Goal: Communication & Community: Answer question/provide support

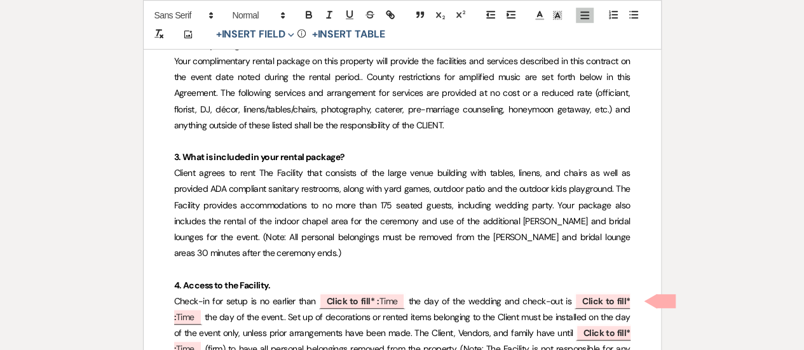
scroll to position [432, 0]
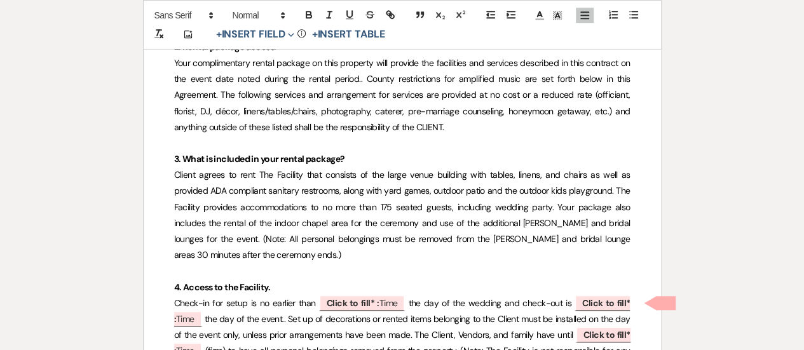
click at [242, 111] on span "Your complimentary rental package on this property will provide the facilities …" at bounding box center [403, 95] width 458 height 76
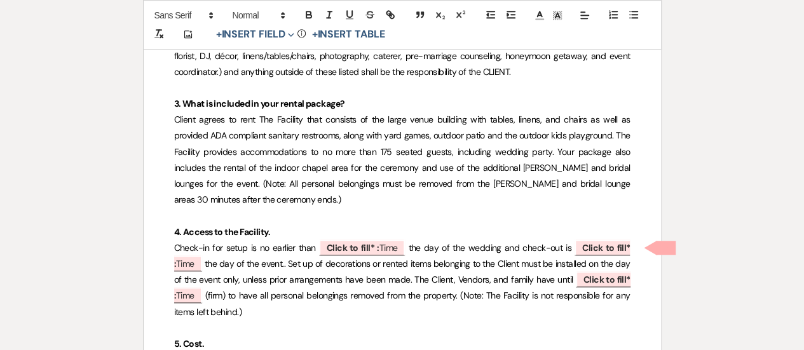
scroll to position [488, 0]
click at [333, 151] on span "Client agrees to rent The Facility that consists of the large venue building wi…" at bounding box center [403, 159] width 458 height 92
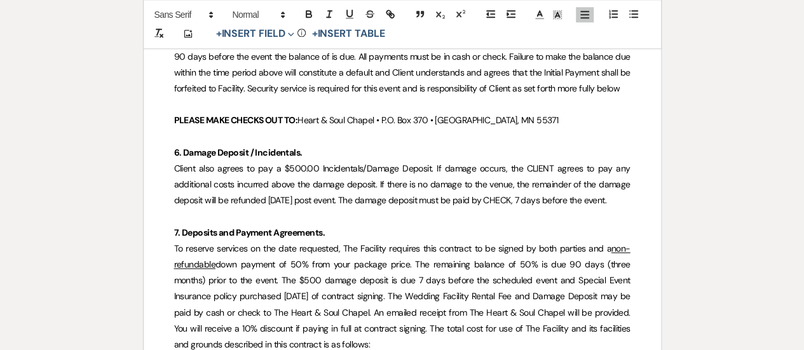
scroll to position [894, 0]
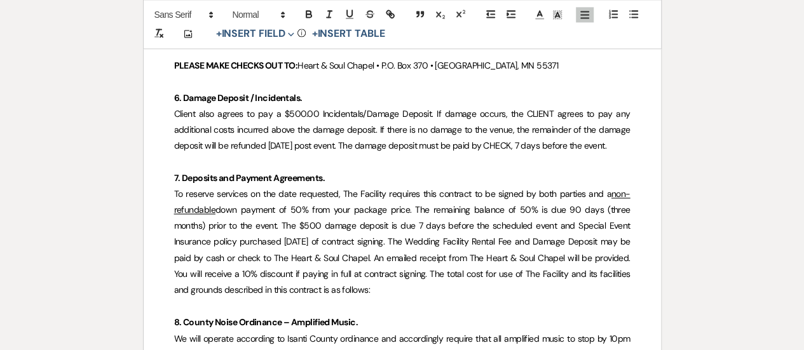
click at [282, 116] on span "Client also agrees to pay a $500.00 Incidentals/Damage Deposit. If damage occur…" at bounding box center [403, 129] width 458 height 43
click at [308, 117] on span "Client also agrees to pay a $500.00 Incidentals/Damage Deposit. If damage occur…" at bounding box center [403, 129] width 458 height 43
click at [221, 114] on span "Client also agrees to pay a $500.00 Incidentals/Damage Deposit. If damage occur…" at bounding box center [403, 129] width 458 height 43
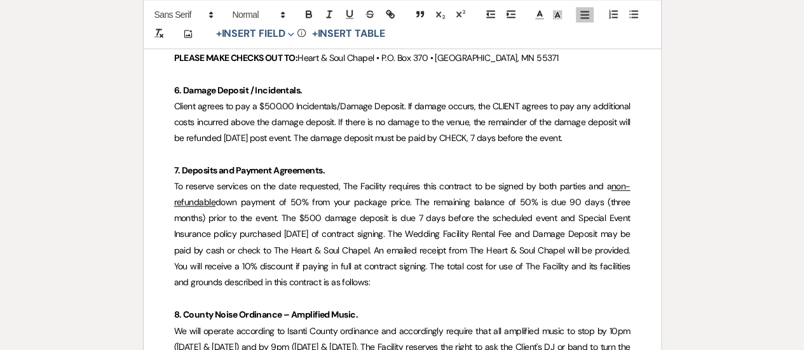
scroll to position [901, 0]
click at [435, 139] on span "Client agrees to pay a $500.00 Incidentals/Damage Deposit. If damage occurs, th…" at bounding box center [403, 122] width 458 height 43
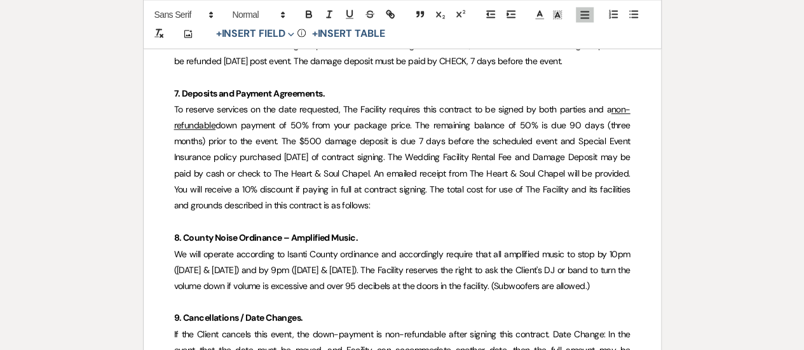
scroll to position [979, 0]
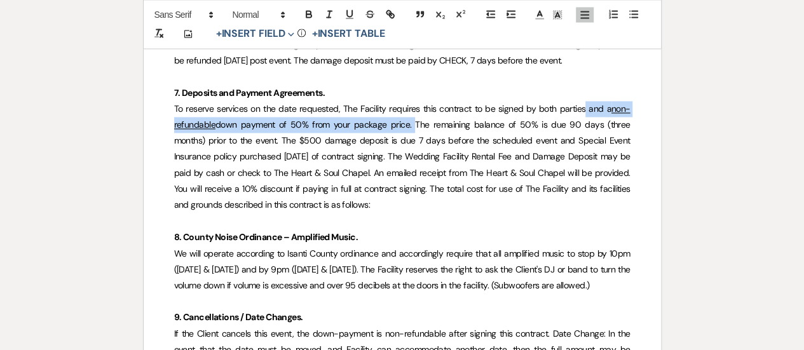
drag, startPoint x: 413, startPoint y: 123, endPoint x: 585, endPoint y: 116, distance: 172.4
click at [585, 116] on p "To reserve services on the date requested, The Facility requires this contract …" at bounding box center [402, 157] width 456 height 112
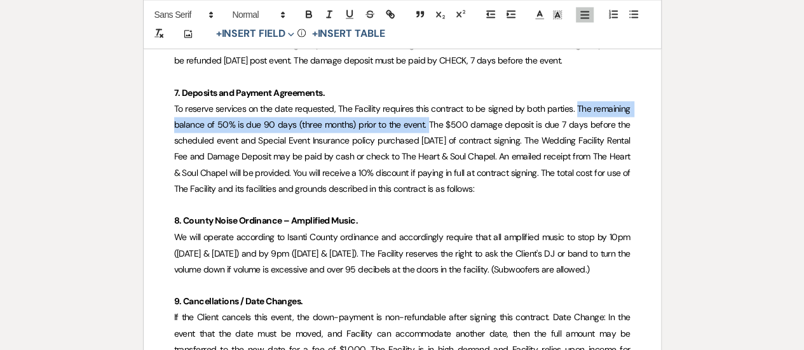
drag, startPoint x: 577, startPoint y: 105, endPoint x: 430, endPoint y: 130, distance: 149.0
click at [430, 130] on p "To reserve services on the date requested, The Facility requires this contract …" at bounding box center [402, 149] width 456 height 96
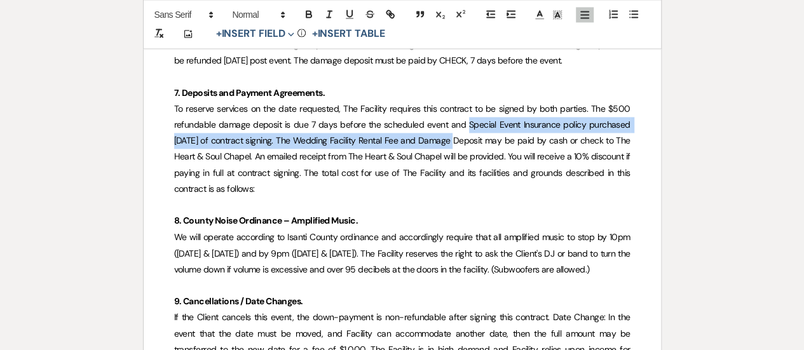
drag, startPoint x: 446, startPoint y: 141, endPoint x: 469, endPoint y: 123, distance: 29.0
click at [469, 123] on span "To reserve services on the date requested, The Facility requires this contract …" at bounding box center [403, 149] width 458 height 92
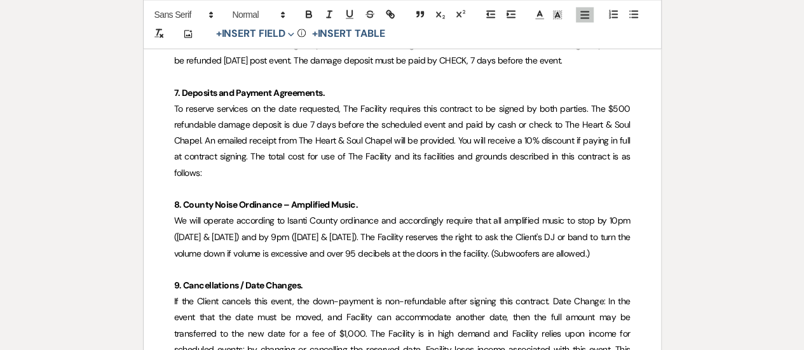
scroll to position [996, 0]
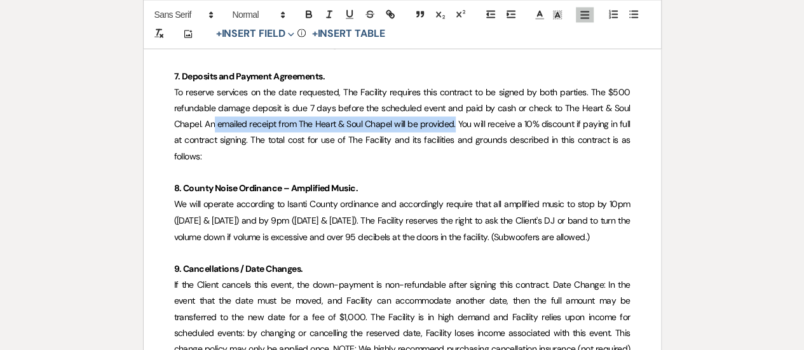
drag, startPoint x: 456, startPoint y: 122, endPoint x: 212, endPoint y: 119, distance: 243.5
click at [212, 119] on span "To reserve services on the date requested, The Facility requires this contract …" at bounding box center [403, 124] width 458 height 76
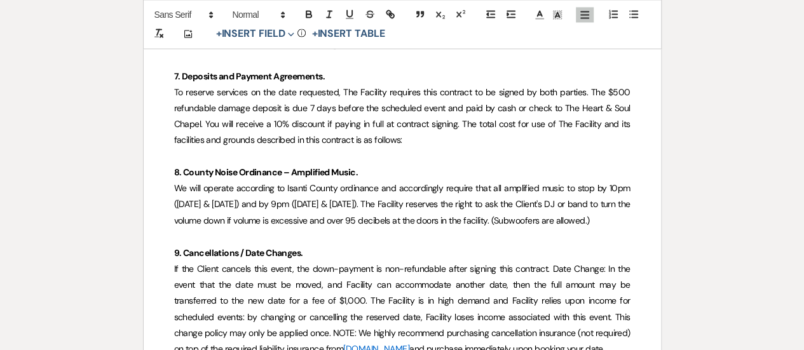
click at [297, 125] on span "To reserve services on the date requested, The Facility requires this contract …" at bounding box center [403, 116] width 458 height 60
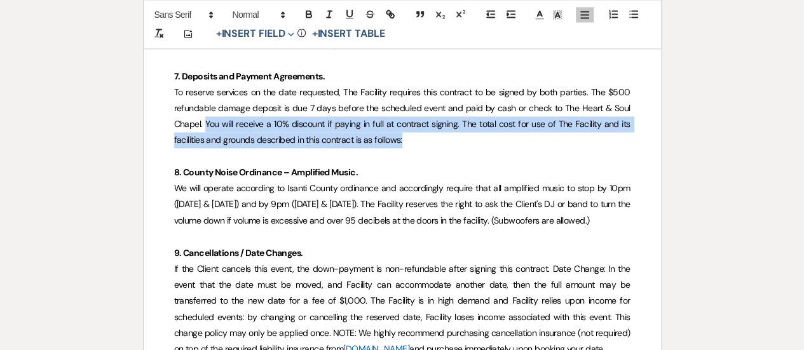
drag, startPoint x: 409, startPoint y: 138, endPoint x: 205, endPoint y: 125, distance: 203.8
click at [205, 125] on p "To reserve services on the date requested, The Facility requires this contract …" at bounding box center [402, 117] width 456 height 64
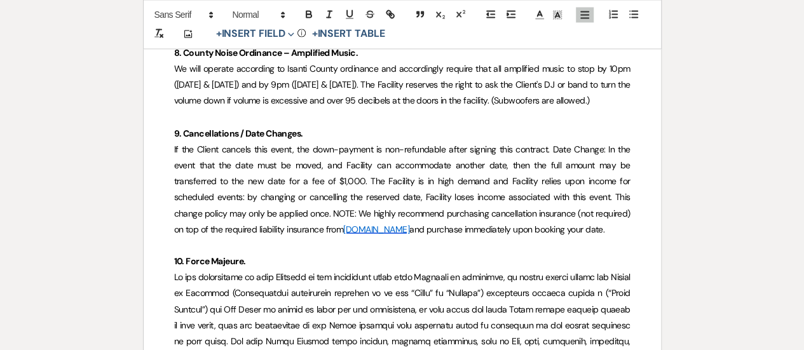
scroll to position [1113, 0]
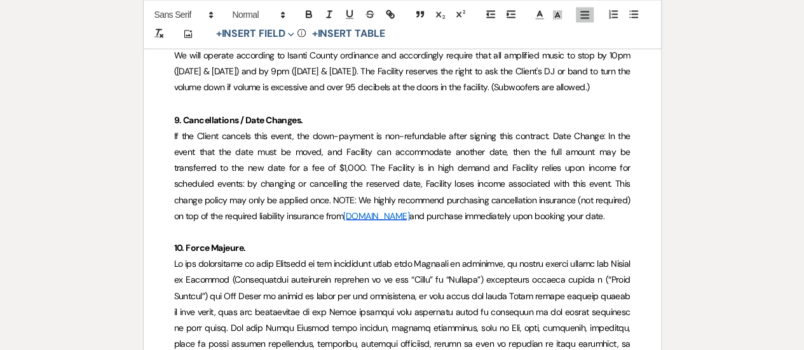
click at [289, 147] on span "If the Client cancels this event, the down-payment is non-refundable after sign…" at bounding box center [403, 176] width 458 height 92
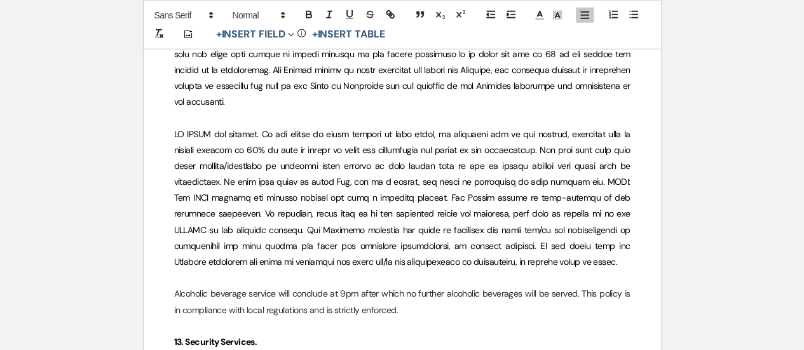
scroll to position [1690, 0]
click at [196, 147] on span at bounding box center [403, 199] width 458 height 140
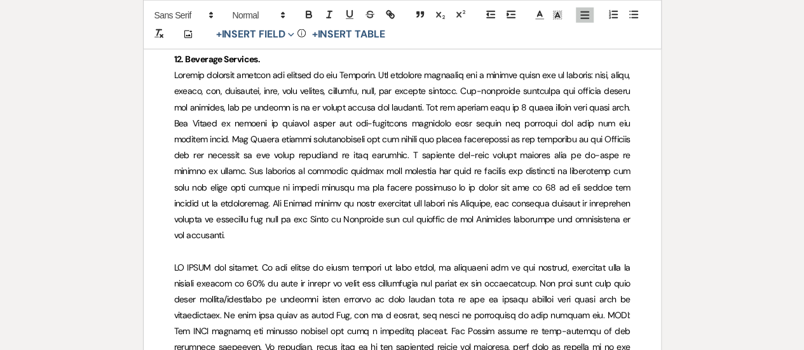
scroll to position [1556, 0]
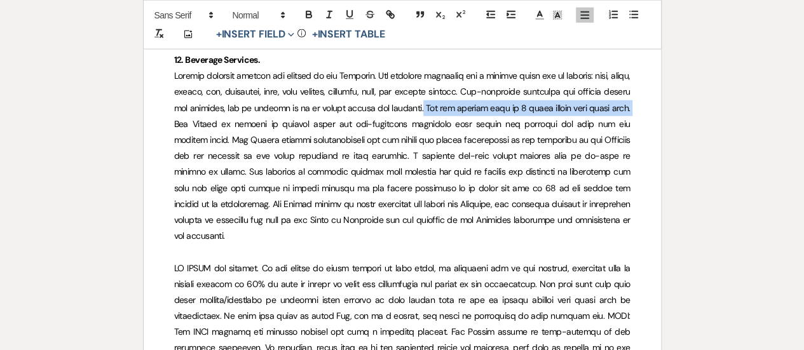
drag, startPoint x: 462, startPoint y: 104, endPoint x: 220, endPoint y: 124, distance: 242.4
click at [220, 124] on span at bounding box center [403, 156] width 458 height 172
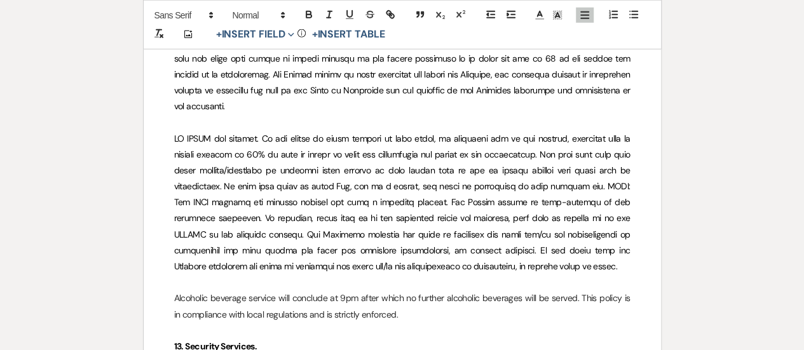
scroll to position [1708, 0]
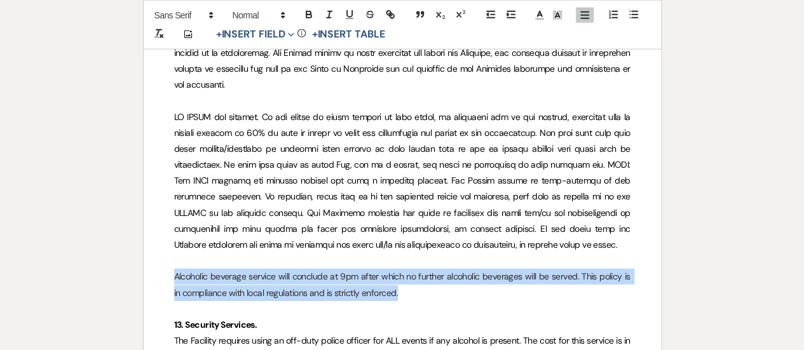
drag, startPoint x: 398, startPoint y: 279, endPoint x: 167, endPoint y: 268, distance: 231.7
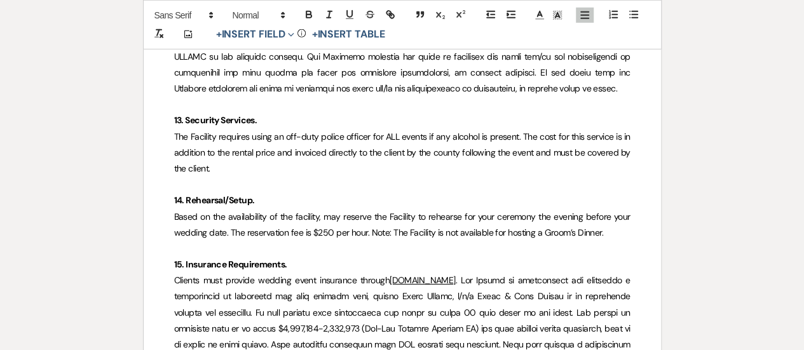
scroll to position [1865, 0]
click at [254, 240] on p at bounding box center [402, 248] width 456 height 16
click at [381, 218] on span "Based on the availability of the facility, may reserve the Facility to rehearse…" at bounding box center [403, 223] width 458 height 27
click at [324, 216] on span "Based on the availability of the facility, may reserve the Facility to rehearse…" at bounding box center [403, 223] width 458 height 27
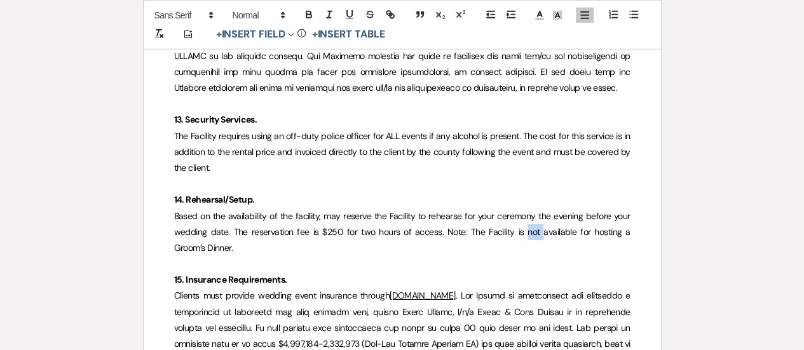
drag, startPoint x: 515, startPoint y: 212, endPoint x: 501, endPoint y: 214, distance: 14.0
click at [501, 214] on span "Based on the availability of the facility, may reserve the Facility to rehearse…" at bounding box center [403, 231] width 458 height 43
click at [347, 12] on icon "button" at bounding box center [349, 14] width 5 height 6
click at [325, 210] on span "Based on the availability of the facility, may reserve the Facility to rehearse…" at bounding box center [403, 223] width 458 height 27
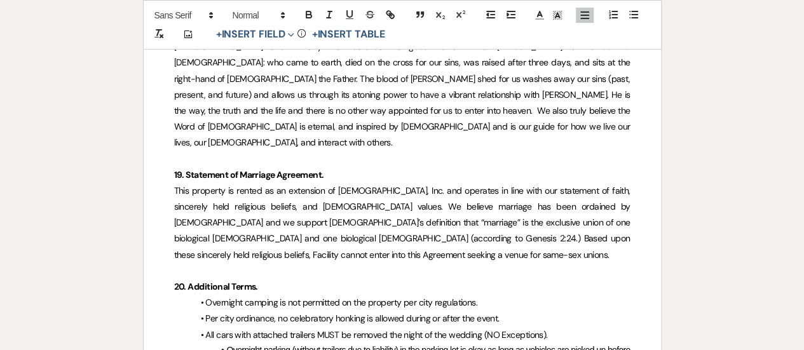
scroll to position [2569, 0]
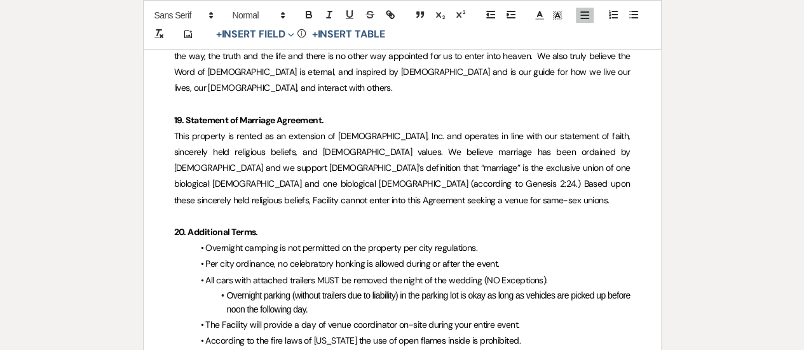
click at [334, 149] on span "This property is rented as an extension of [DEMOGRAPHIC_DATA], Inc. and operate…" at bounding box center [403, 168] width 458 height 76
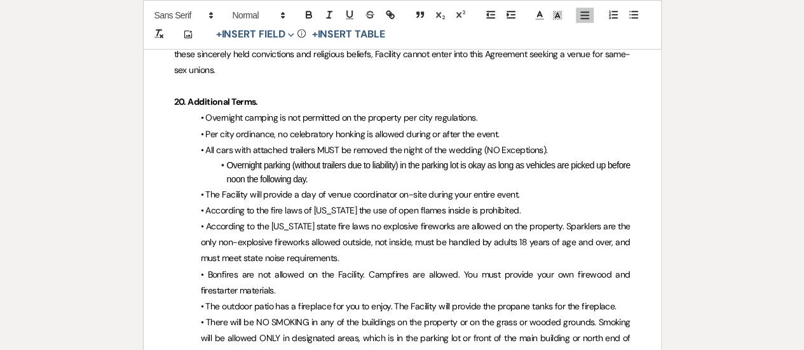
scroll to position [2715, 0]
click at [318, 158] on li "Overnight parking (without trailers due to liability) in the parking lot is oka…" at bounding box center [409, 172] width 444 height 29
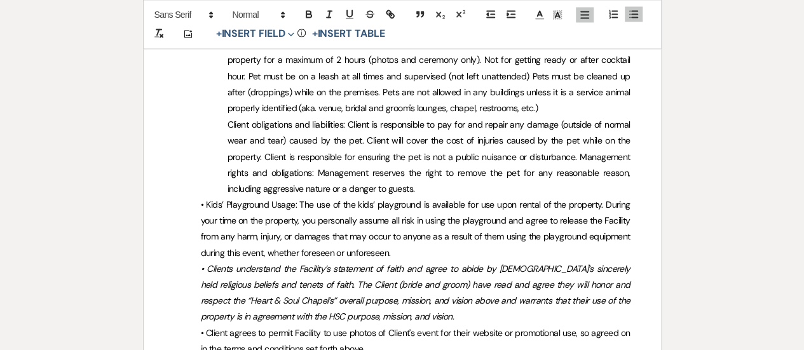
scroll to position [3493, 0]
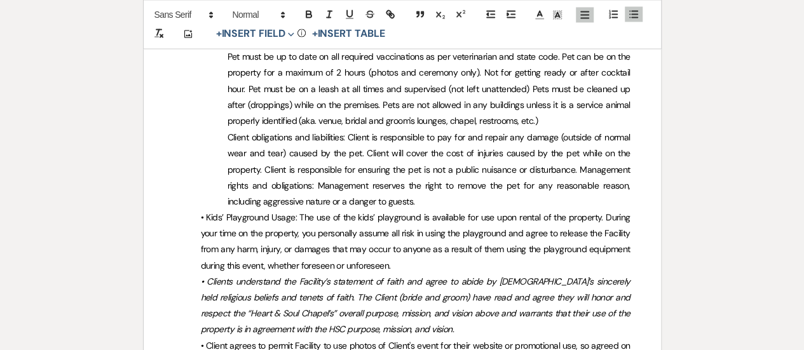
click at [268, 275] on em "• Clients understand the Facility’s statement of faith and agree to abide by [D…" at bounding box center [417, 305] width 432 height 60
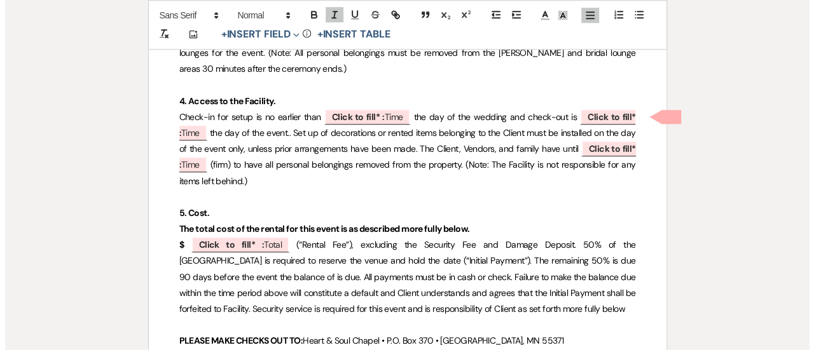
scroll to position [618, 0]
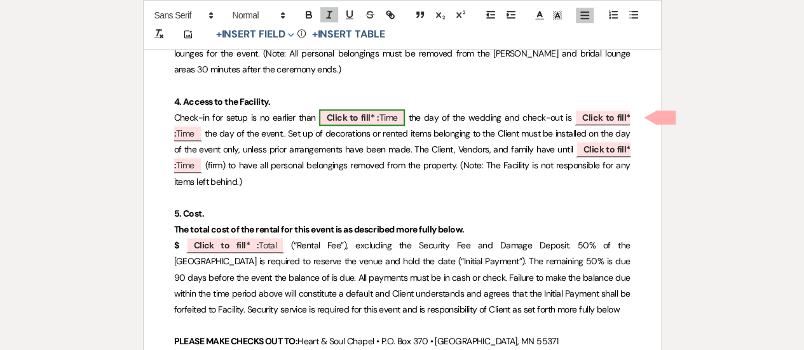
click at [371, 110] on span "Click to fill* : Time" at bounding box center [362, 117] width 86 height 17
select select "owner"
select select "Time"
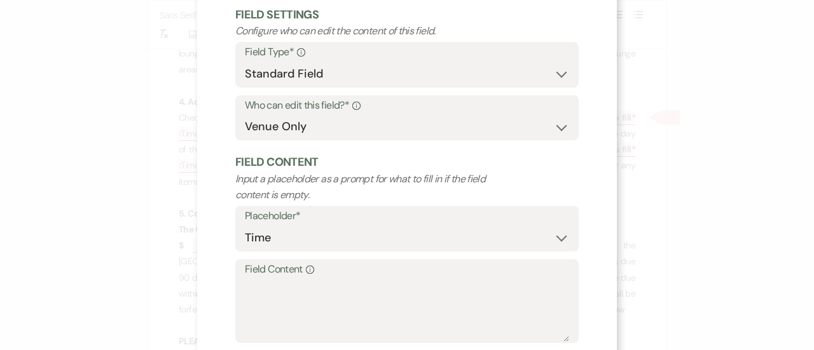
scroll to position [78, 0]
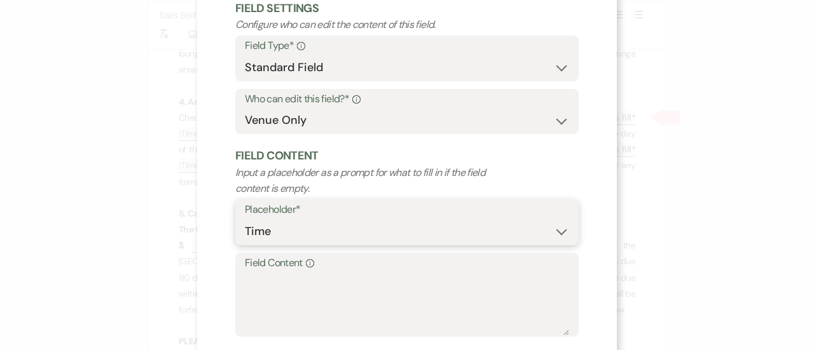
click at [328, 233] on select "Custom Placeholder Date Time Name Location Venue Name Type Number Budget Addres…" at bounding box center [407, 231] width 324 height 25
click at [757, 112] on div "X Edit Field Field Settings Configure who can edit the content of this field. F…" at bounding box center [407, 175] width 814 height 350
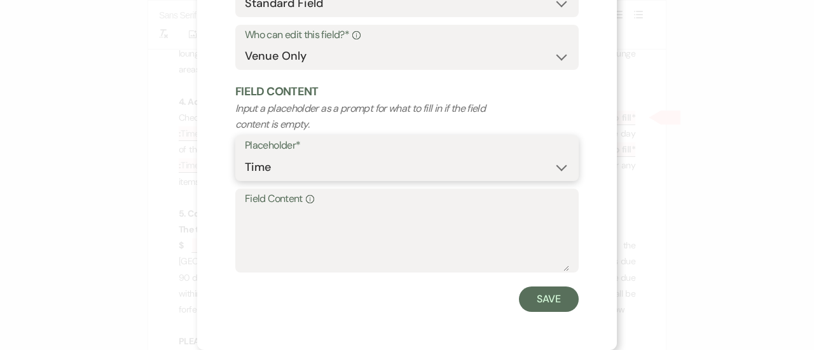
click at [337, 160] on select "Custom Placeholder Date Time Name Location Venue Name Type Number Budget Addres…" at bounding box center [407, 167] width 324 height 25
click at [640, 99] on div "X Edit Field Field Settings Configure who can edit the content of this field. F…" at bounding box center [407, 175] width 814 height 350
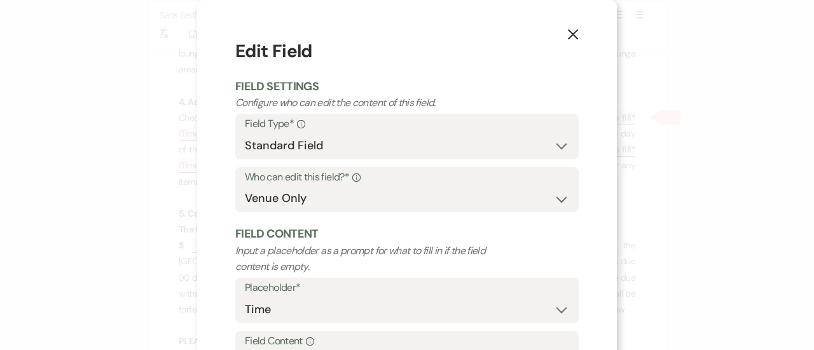
click at [567, 36] on icon "X" at bounding box center [572, 34] width 11 height 11
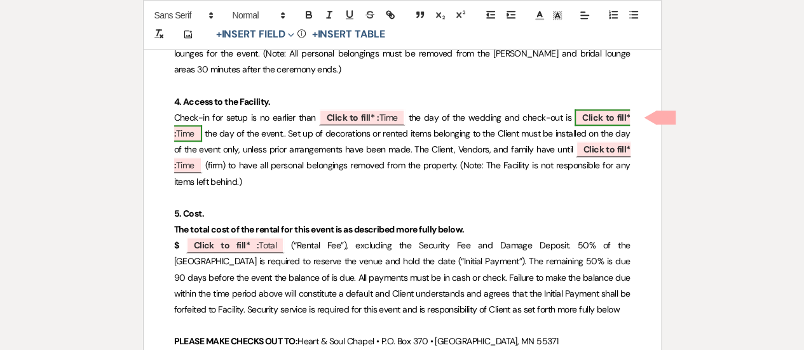
click at [604, 118] on b "Click to fill* :" at bounding box center [402, 125] width 456 height 27
select select "owner"
select select "Time"
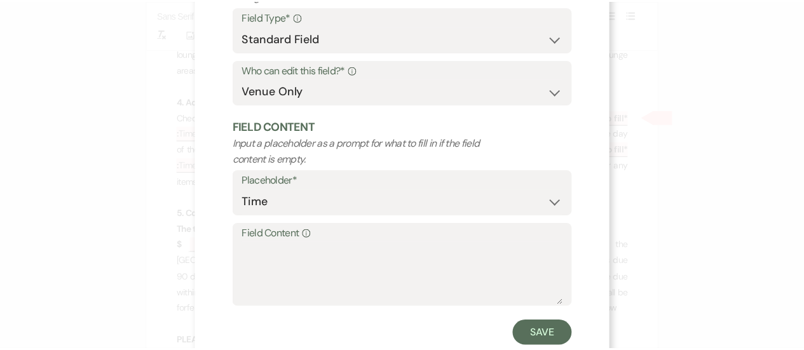
scroll to position [127, 0]
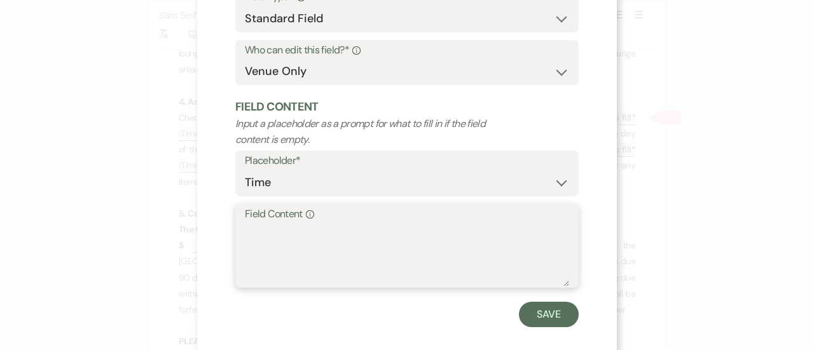
click at [305, 232] on textarea "Field Content Info" at bounding box center [407, 255] width 324 height 64
type textarea "10:00pm"
click at [547, 317] on button "Save" at bounding box center [549, 314] width 60 height 25
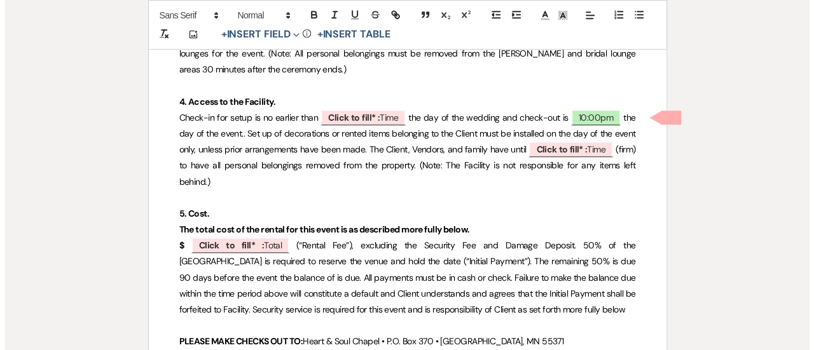
scroll to position [633, 0]
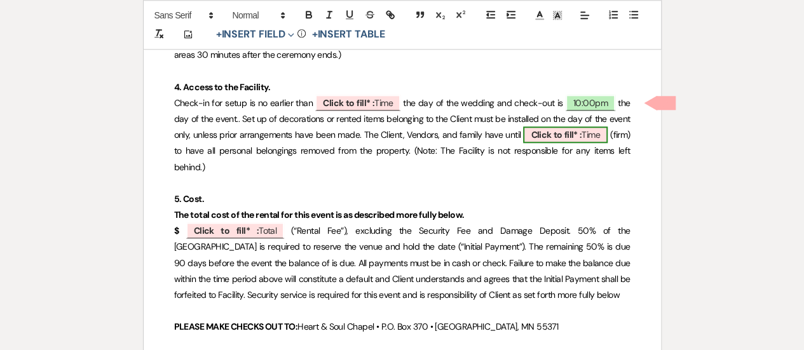
click at [580, 133] on span "Click to fill* : Time" at bounding box center [565, 135] width 84 height 17
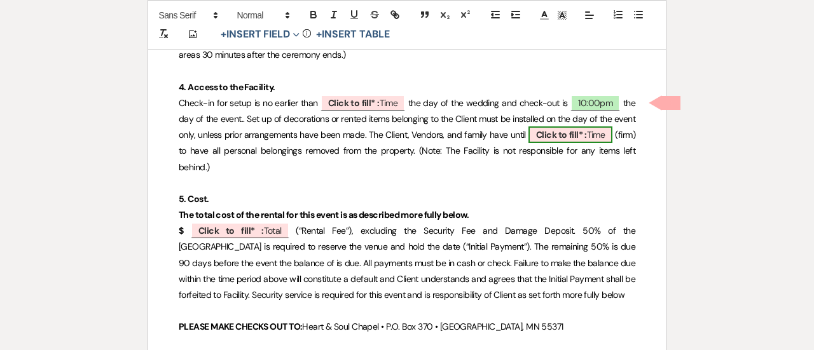
select select "owner"
select select "Time"
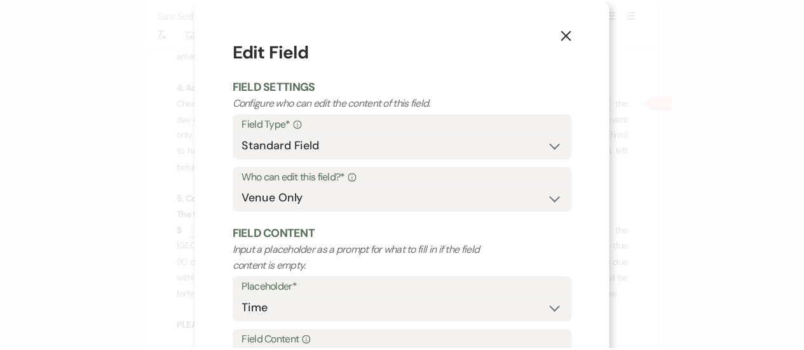
scroll to position [117, 0]
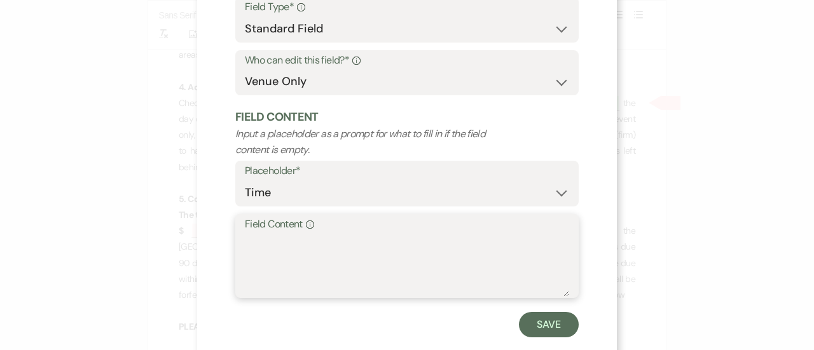
click at [260, 250] on textarea "Field Content Info" at bounding box center [407, 265] width 324 height 64
type textarea "10:00pm"
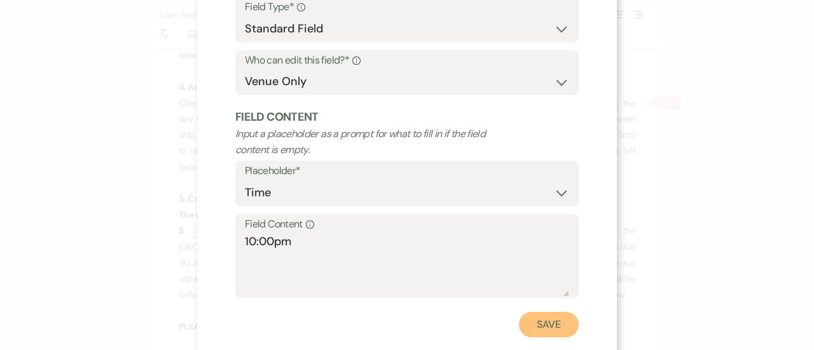
click at [552, 329] on button "Save" at bounding box center [549, 324] width 60 height 25
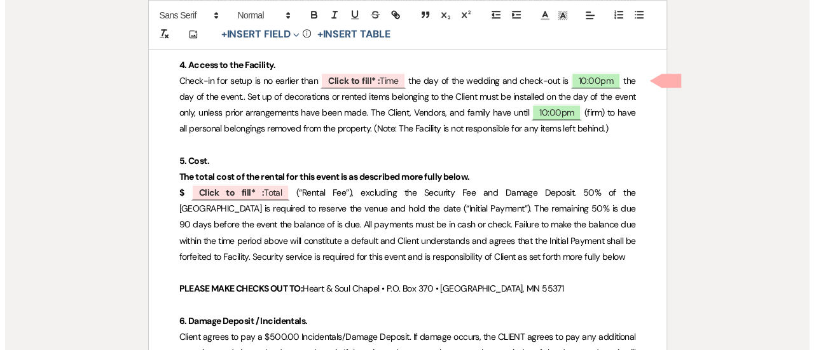
scroll to position [655, 0]
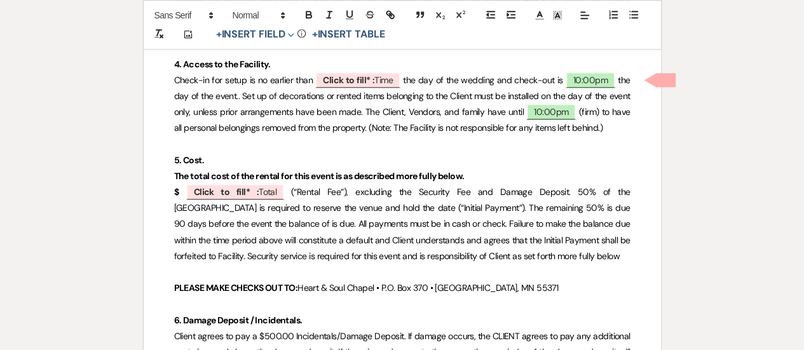
click at [515, 196] on span "(“Rental Fee”), excluding the Security Fee and Damage Deposit. 50% of the [GEOG…" at bounding box center [403, 224] width 458 height 76
click at [467, 189] on span "(“Rental Fee”), excluding the Security Fee and Damage Deposit. 50% of the [GEOG…" at bounding box center [403, 224] width 458 height 76
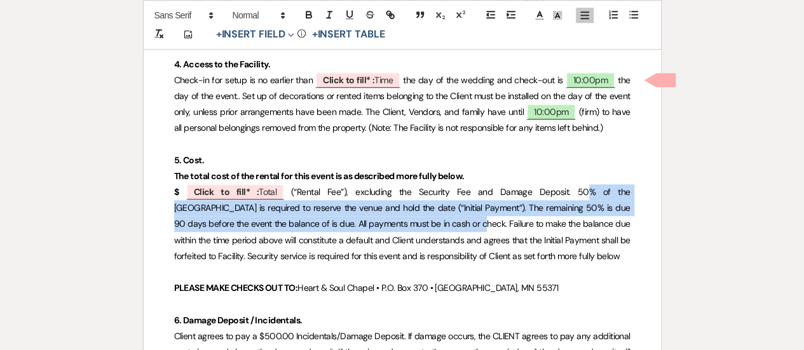
drag, startPoint x: 537, startPoint y: 190, endPoint x: 418, endPoint y: 226, distance: 124.1
click at [418, 226] on span "(“Rental Fee”), excluding the Security Fee and Damage Deposit. 50% of the [GEOG…" at bounding box center [403, 224] width 458 height 76
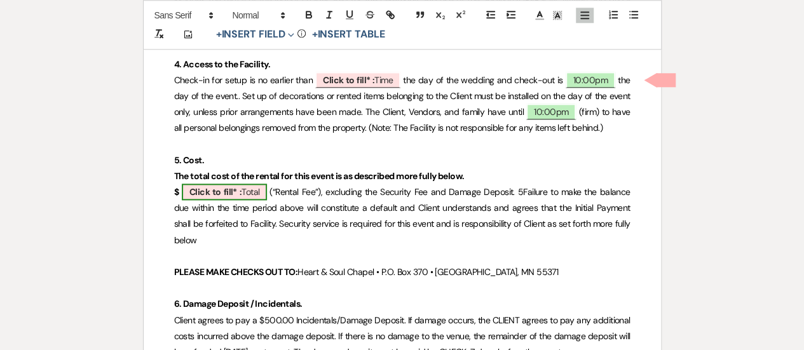
click at [257, 193] on span "Click to fill* : Total" at bounding box center [224, 192] width 85 height 17
select select "owner"
select select "Total"
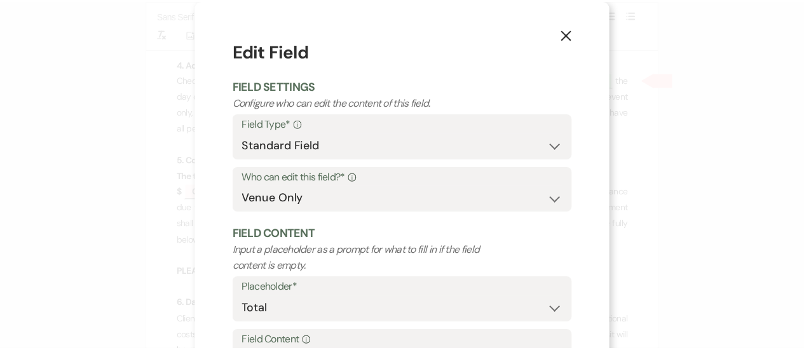
scroll to position [142, 0]
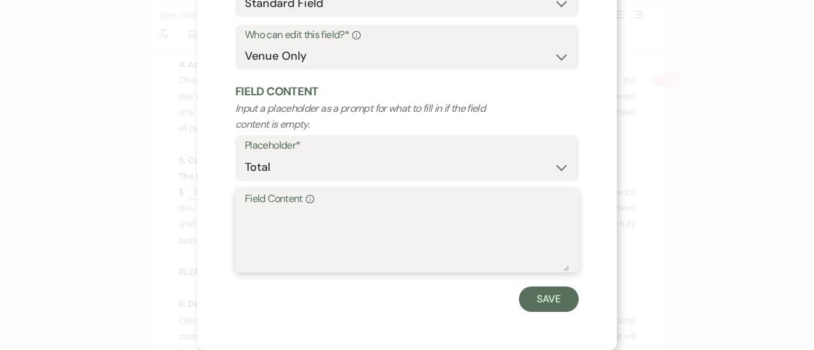
click at [246, 215] on textarea "Field Content Info" at bounding box center [407, 240] width 324 height 64
type textarea "NO COST"
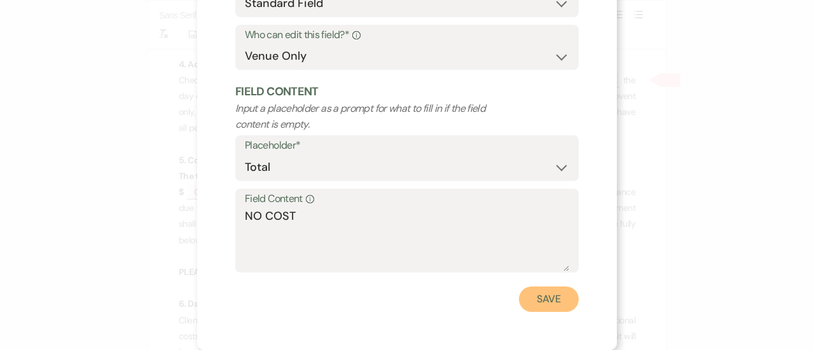
click at [537, 308] on button "Save" at bounding box center [549, 299] width 60 height 25
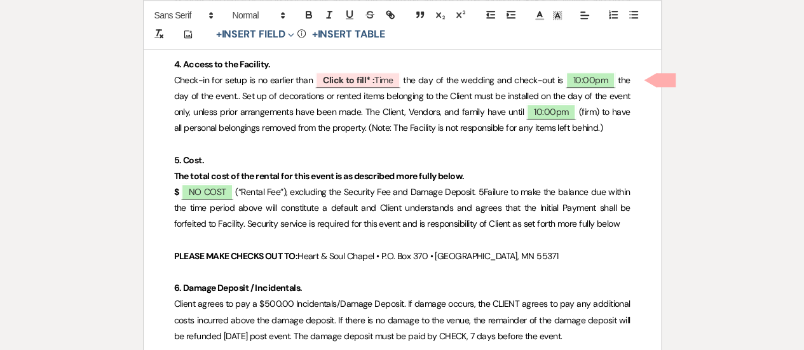
click at [390, 197] on p "$ NO COST (“Rental Fee”), excluding the Security Fee and Damage Deposit. 5Failu…" at bounding box center [402, 208] width 456 height 48
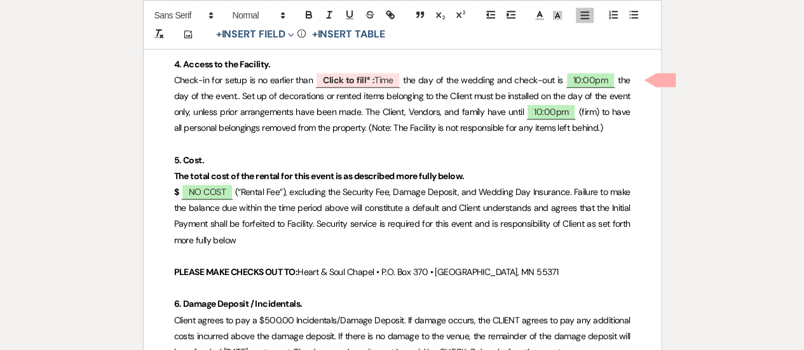
click at [220, 207] on span "(“Rental Fee”), excluding the Security Fee, Damage Deposit, and Wedding Day Ins…" at bounding box center [403, 216] width 458 height 60
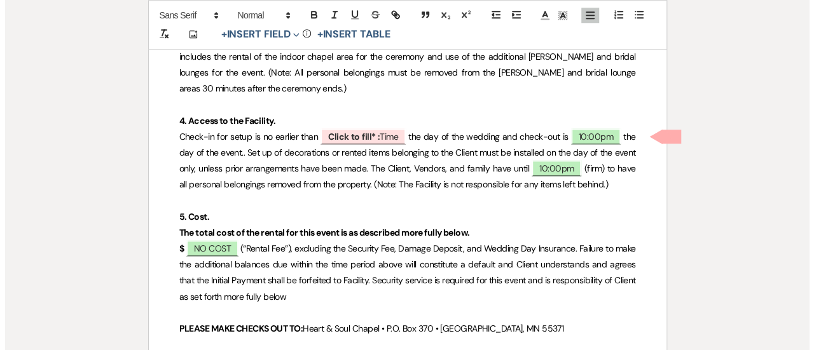
scroll to position [600, 0]
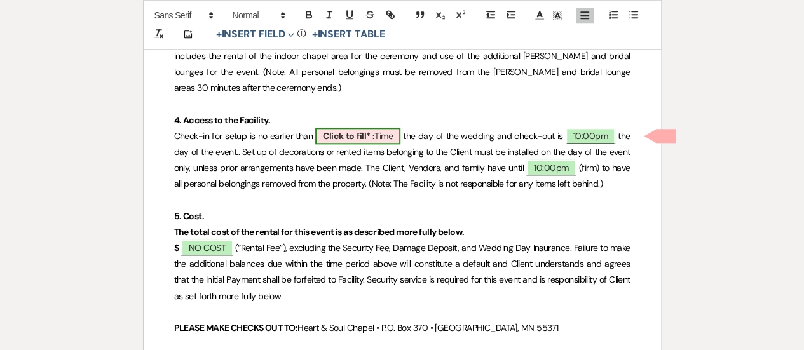
click at [364, 135] on b "Click to fill* :" at bounding box center [348, 135] width 51 height 11
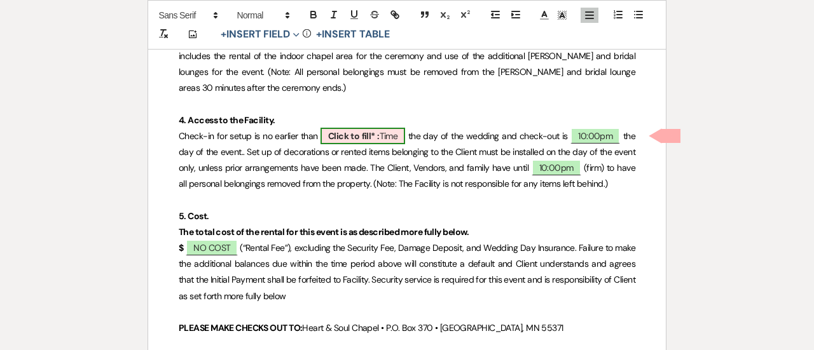
select select "owner"
select select "Time"
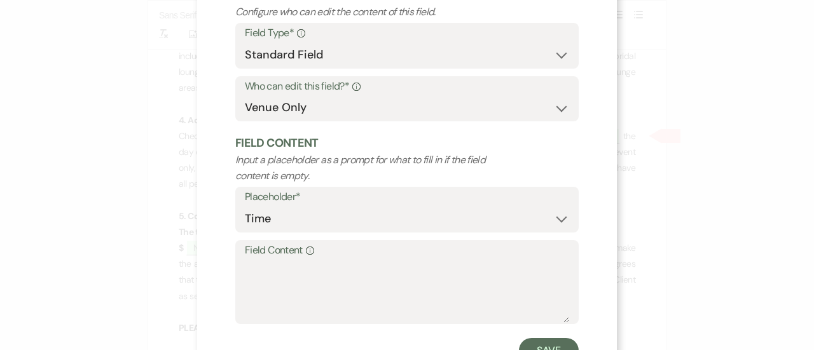
scroll to position [92, 0]
click at [320, 281] on textarea "Field Content Info" at bounding box center [407, 291] width 324 height 64
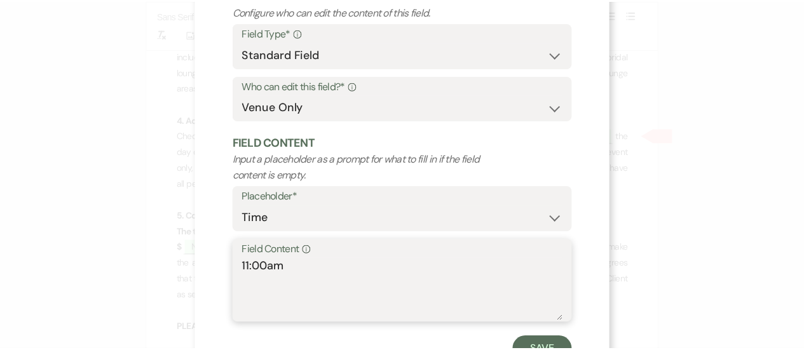
scroll to position [142, 0]
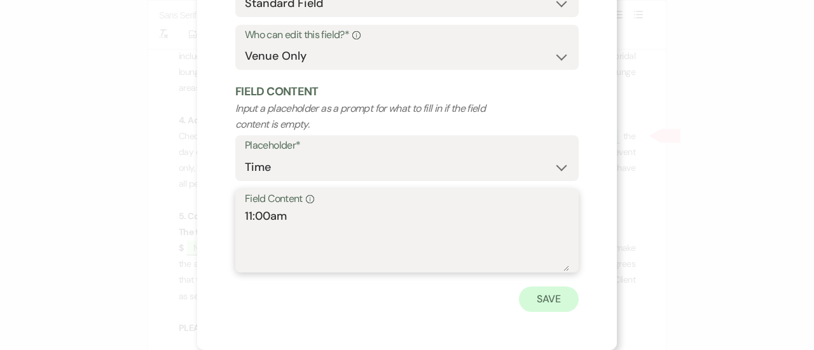
type textarea "11:00am"
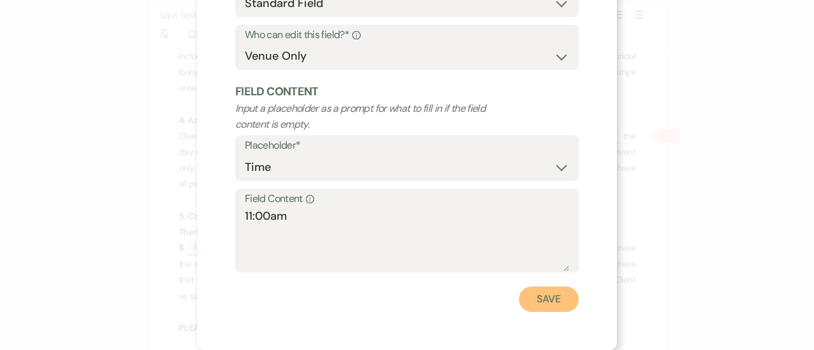
click at [552, 295] on button "Save" at bounding box center [549, 299] width 60 height 25
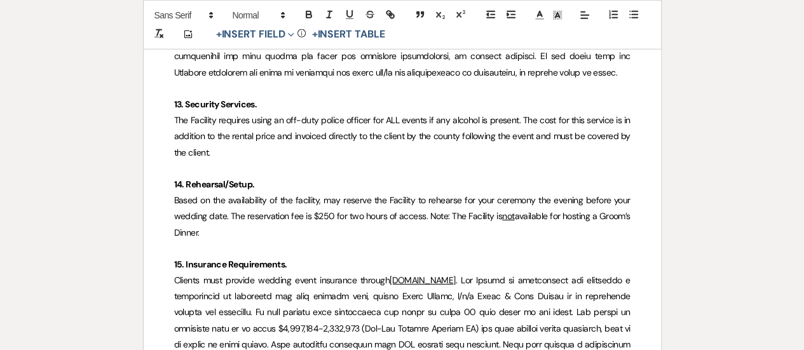
scroll to position [1847, 0]
click at [249, 136] on p "The Facility requires using an off-duty police officer for ALL events if any al…" at bounding box center [402, 137] width 456 height 48
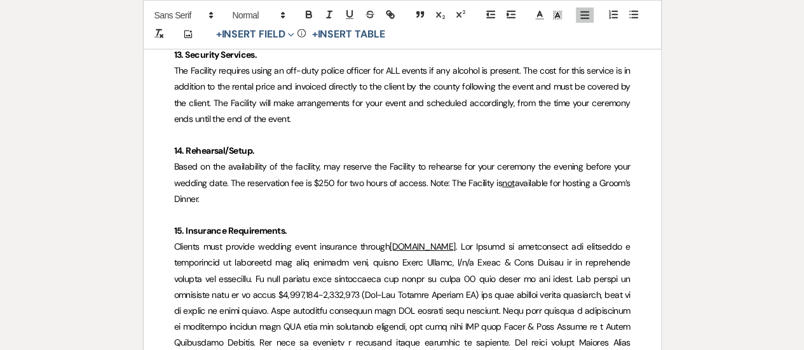
scroll to position [1898, 0]
click at [268, 170] on span "Based on the availability of the facility, may reserve the Facility to rehearse…" at bounding box center [403, 173] width 458 height 27
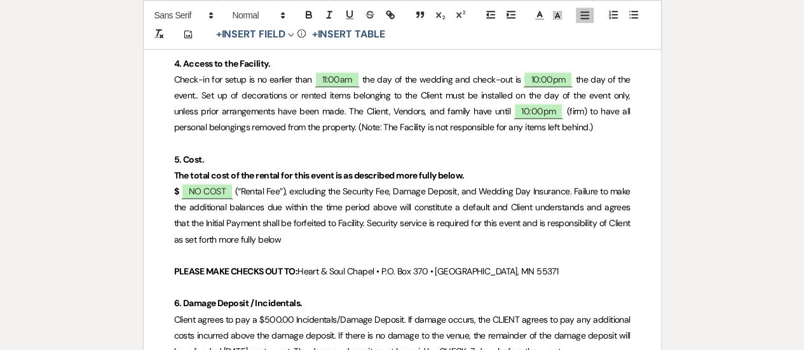
scroll to position [668, 0]
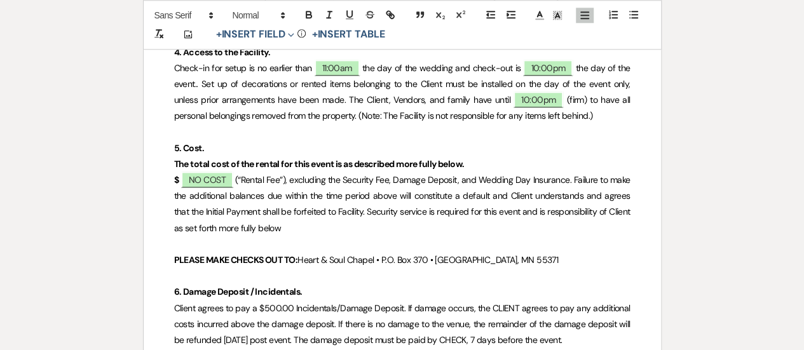
click at [281, 179] on span "(“Rental Fee”), excluding the Security Fee, Damage Deposit, and Wedding Day Ins…" at bounding box center [403, 204] width 458 height 60
click at [300, 232] on p "$ NO COST (“Rental Fee”), excluding the Security Fee, Damage Deposit, and Weddi…" at bounding box center [402, 204] width 456 height 64
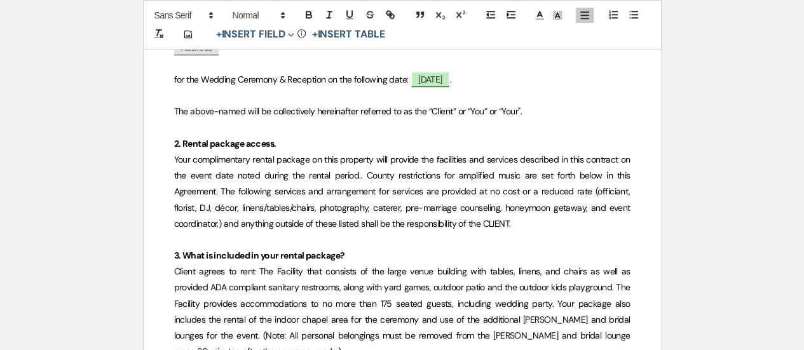
scroll to position [342, 0]
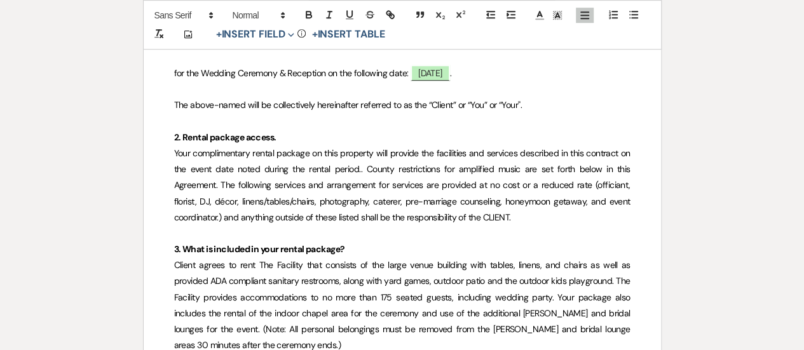
click at [243, 214] on span "Your complimentary rental package on this property will provide the facilities …" at bounding box center [403, 185] width 458 height 76
click at [348, 217] on span "Your complimentary rental package on this property will provide the facilities …" at bounding box center [403, 185] width 458 height 76
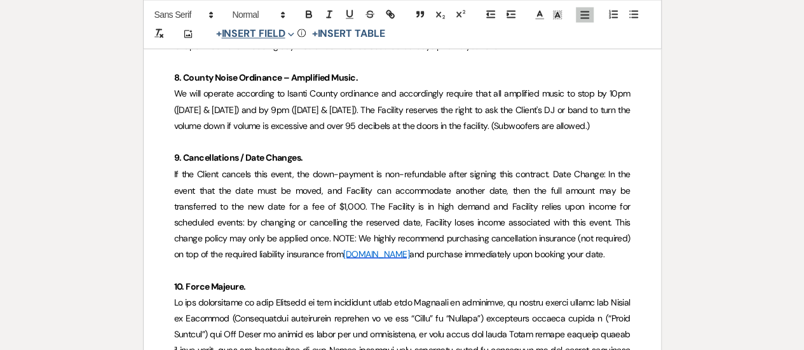
scroll to position [1043, 0]
click at [347, 207] on span "If the Client cancels this event, the down-payment is non-refundable after sign…" at bounding box center [403, 213] width 458 height 92
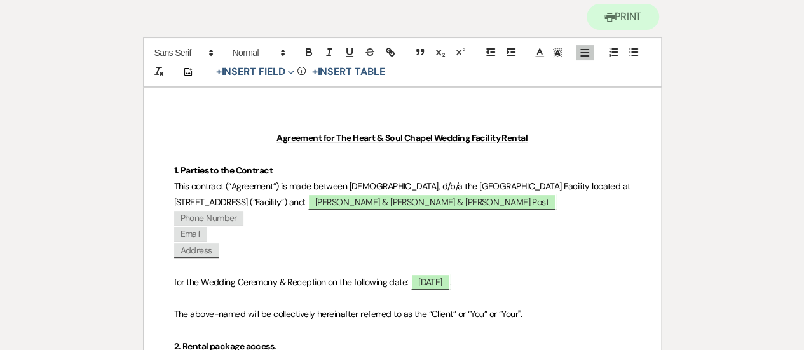
scroll to position [0, 0]
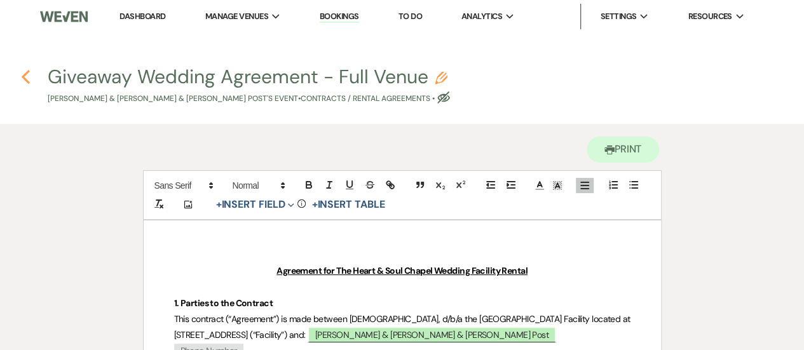
click at [24, 76] on use "button" at bounding box center [26, 77] width 8 height 14
select select "14"
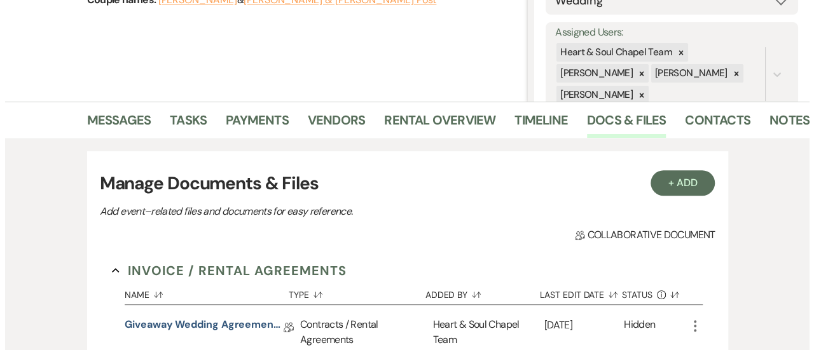
scroll to position [230, 0]
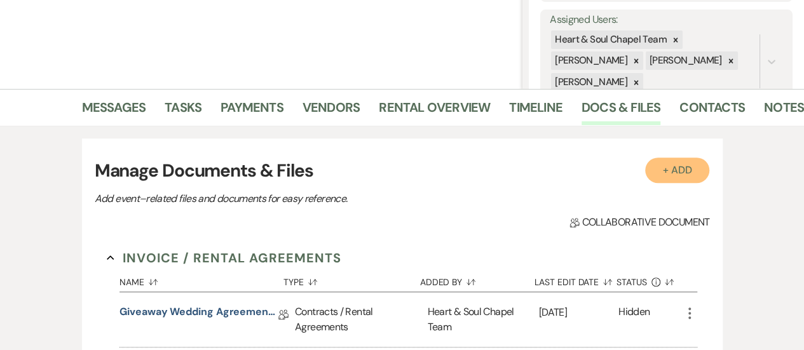
click at [695, 170] on button "+ Add" at bounding box center [677, 170] width 65 height 25
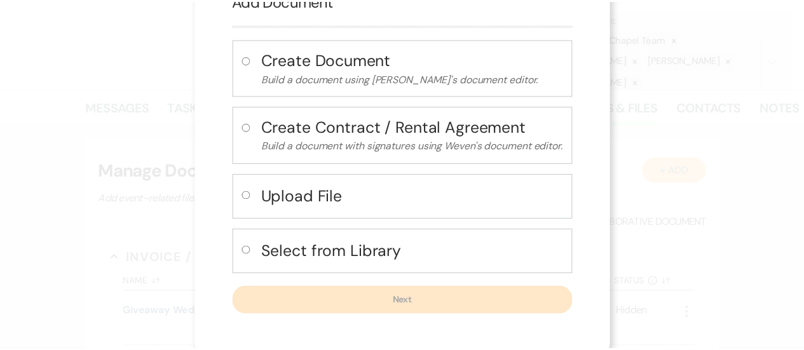
scroll to position [0, 0]
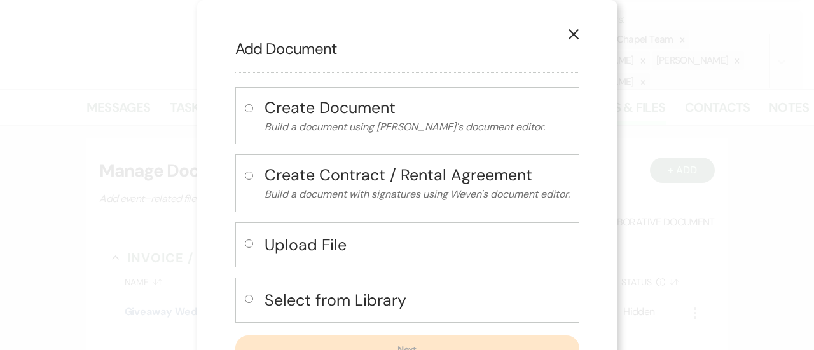
click at [568, 40] on icon "X" at bounding box center [573, 34] width 11 height 11
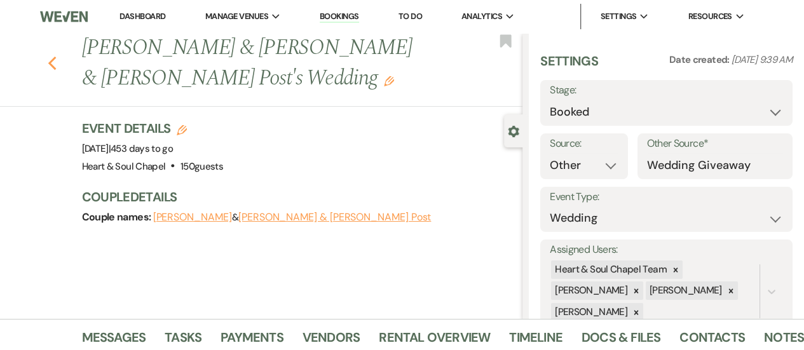
click at [57, 65] on icon "Previous" at bounding box center [53, 63] width 10 height 15
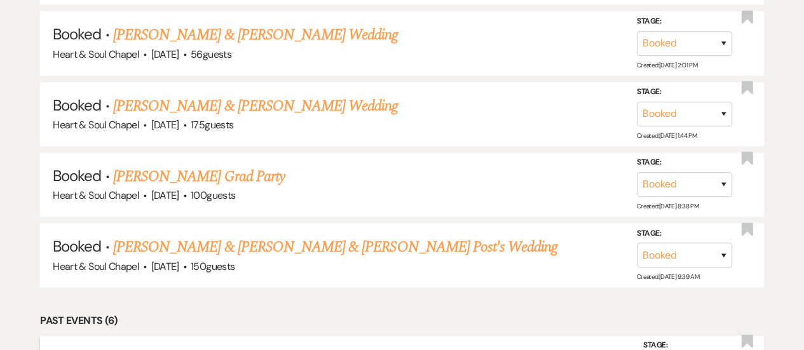
scroll to position [873, 0]
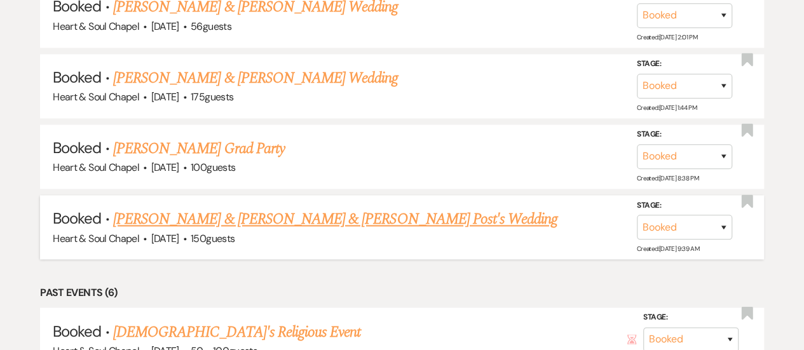
click at [295, 214] on link "[PERSON_NAME] & [PERSON_NAME] & [PERSON_NAME] Post's Wedding" at bounding box center [335, 219] width 444 height 23
select select "14"
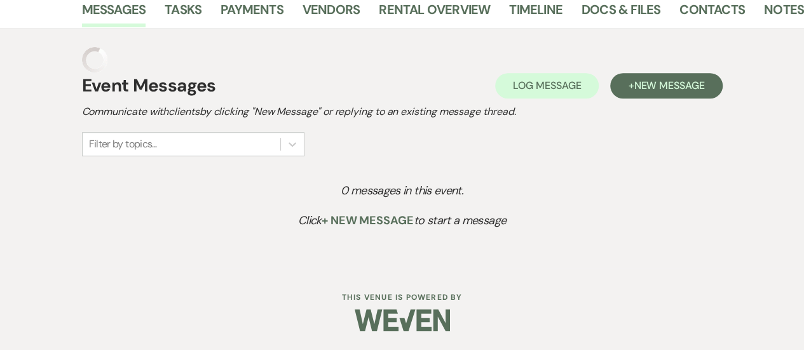
scroll to position [301, 0]
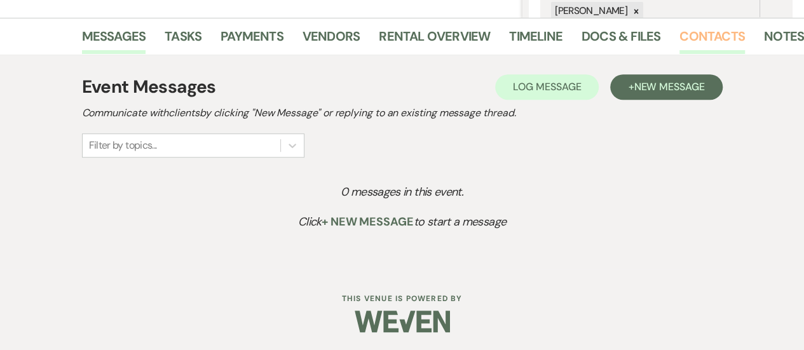
click at [732, 26] on link "Contacts" at bounding box center [712, 40] width 65 height 28
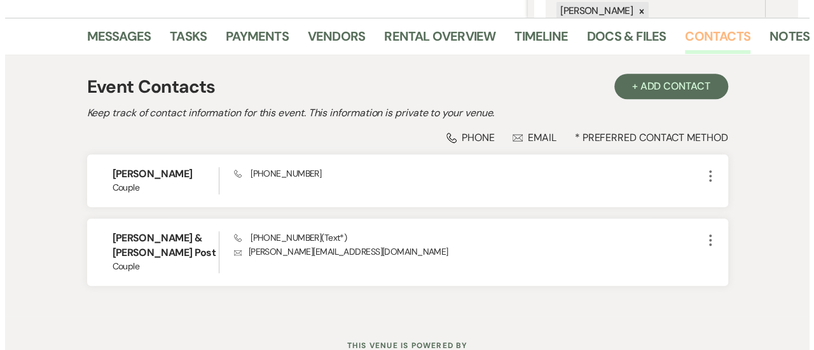
scroll to position [320, 0]
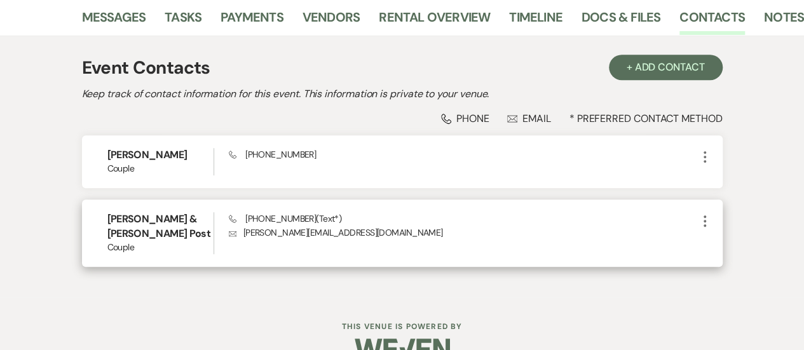
click at [703, 223] on icon "More" at bounding box center [704, 221] width 15 height 15
click at [731, 247] on button "Pencil Edit" at bounding box center [735, 246] width 76 height 22
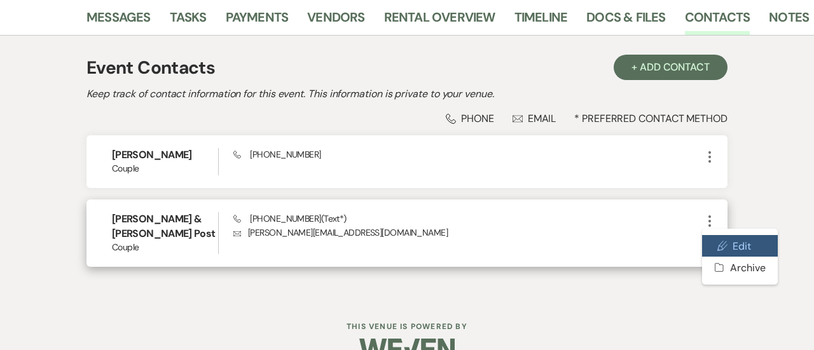
select select "1"
select select "text"
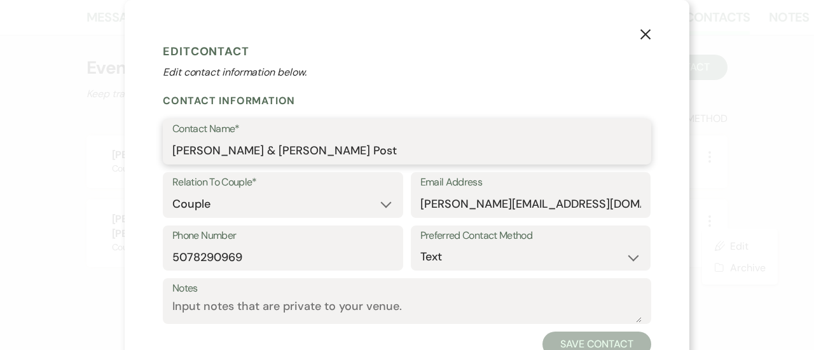
drag, startPoint x: 246, startPoint y: 150, endPoint x: 42, endPoint y: 164, distance: 204.6
click at [42, 164] on div "X Edit Contact Edit contact information below. Contact Information Contact Name…" at bounding box center [407, 175] width 814 height 350
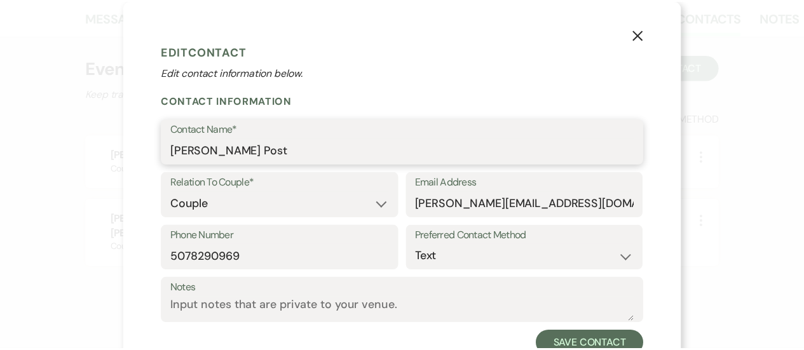
scroll to position [45, 0]
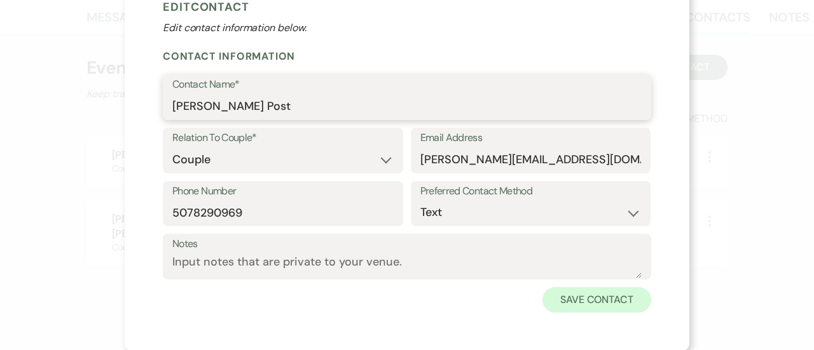
type input "[PERSON_NAME] Post"
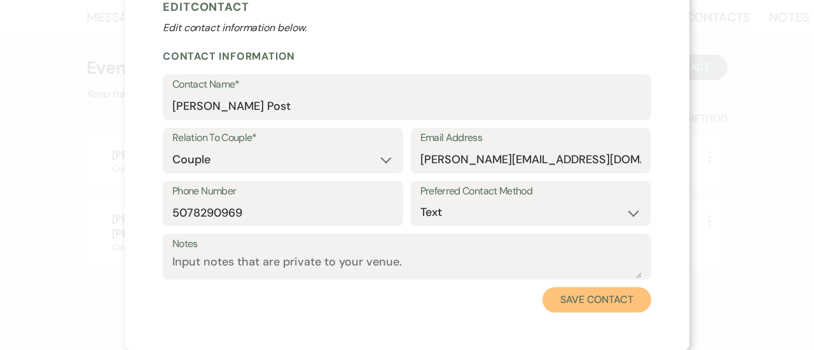
click at [610, 298] on button "Save Contact" at bounding box center [596, 299] width 109 height 25
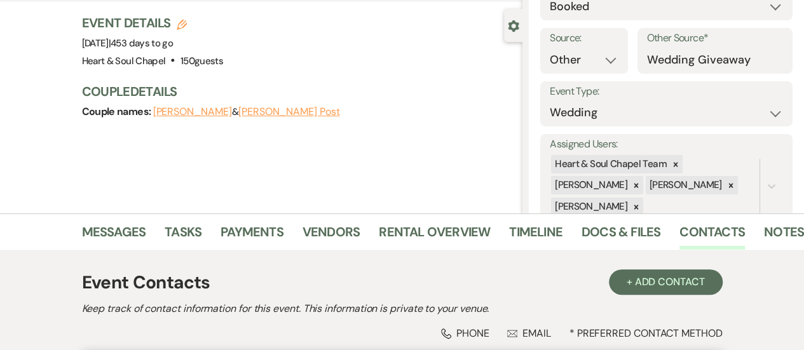
scroll to position [79, 0]
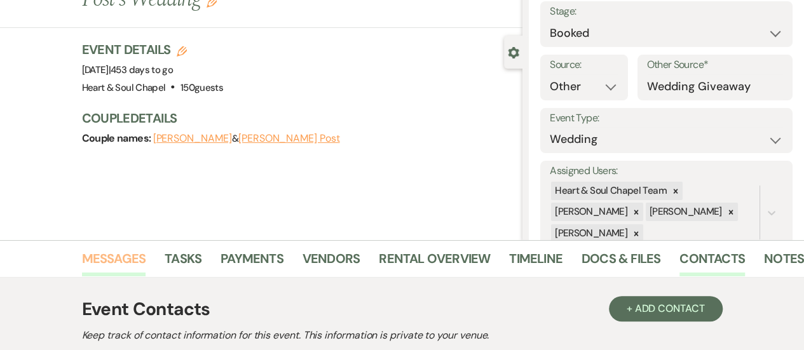
click at [136, 256] on link "Messages" at bounding box center [114, 263] width 64 height 28
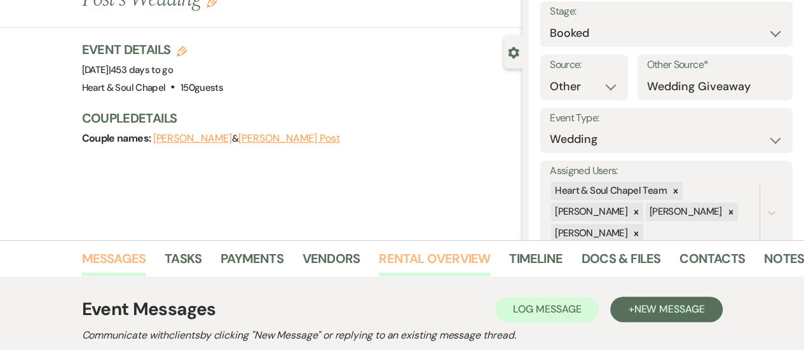
scroll to position [301, 0]
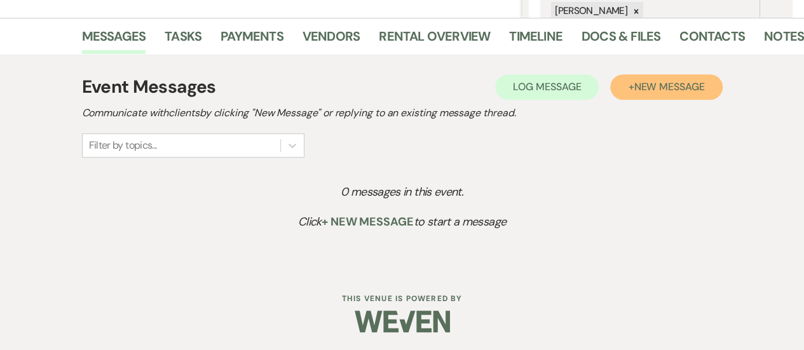
click at [668, 80] on span "New Message" at bounding box center [669, 86] width 71 height 13
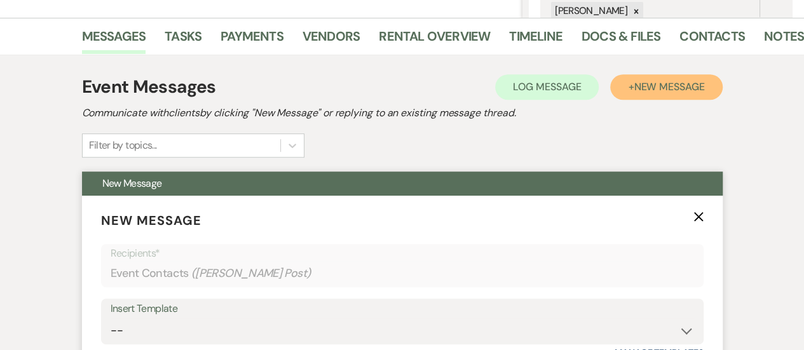
scroll to position [430, 0]
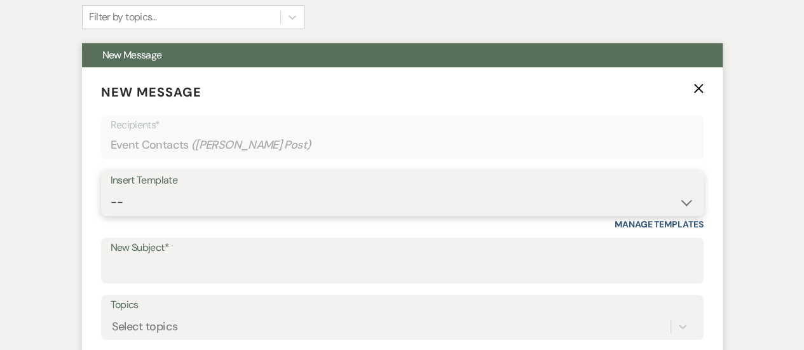
click at [179, 191] on select "-- Copy of Weven Planning Portal Introduction (Booked Wedding Events) Initial G…" at bounding box center [403, 202] width 584 height 25
select select "4103"
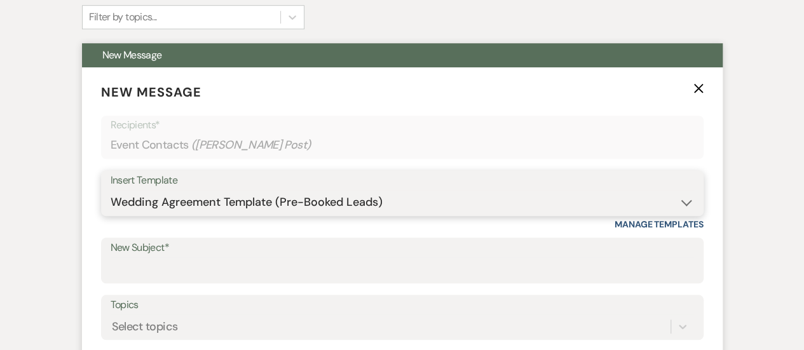
click at [111, 190] on select "-- Copy of Weven Planning Portal Introduction (Booked Wedding Events) Initial G…" at bounding box center [403, 202] width 584 height 25
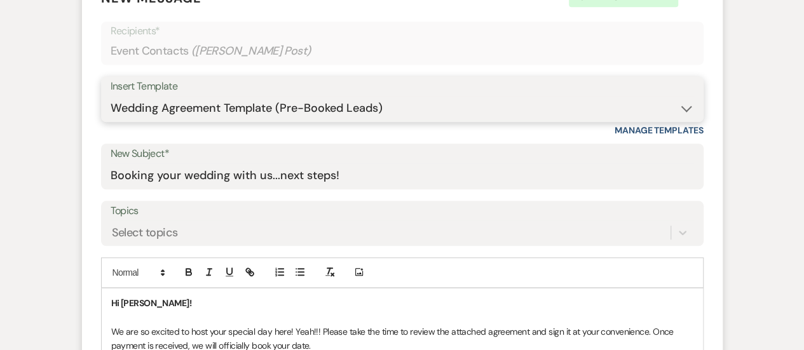
scroll to position [538, 0]
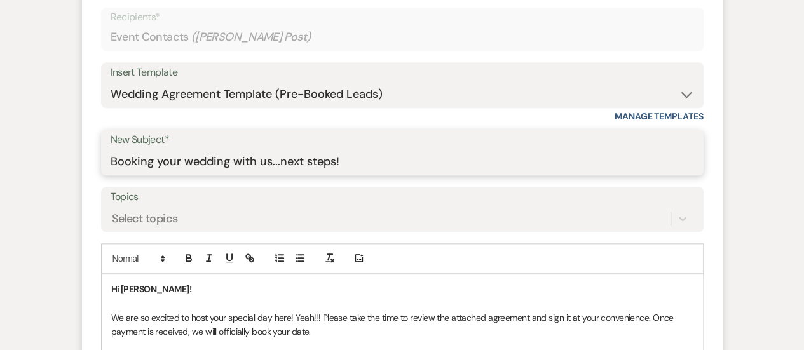
click at [233, 165] on input "Booking your wedding with us...next steps!" at bounding box center [403, 161] width 584 height 25
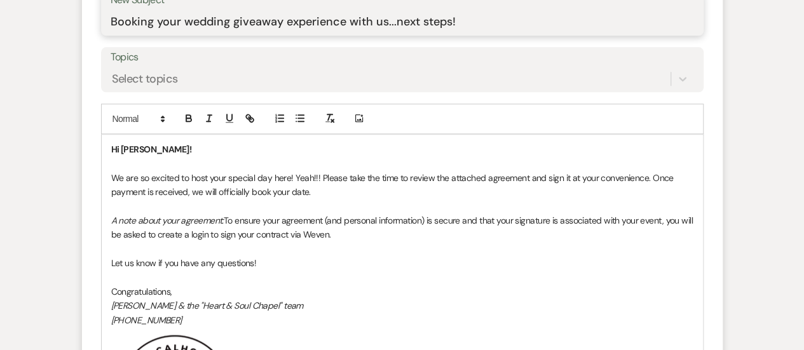
scroll to position [678, 0]
type input "Booking your wedding giveaway experience with us...next steps!"
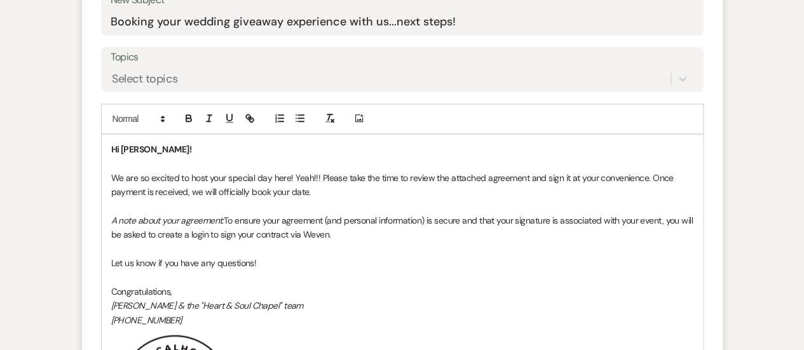
click at [158, 149] on p "Hi [PERSON_NAME]!" at bounding box center [402, 149] width 582 height 14
click at [163, 171] on p "We are so excited to host your special day here! Yeah!!! Please take the time t…" at bounding box center [402, 185] width 582 height 29
click at [113, 174] on p "We are so excited to host your special day here! Yeah!!! Please take the time t…" at bounding box center [402, 185] width 582 height 29
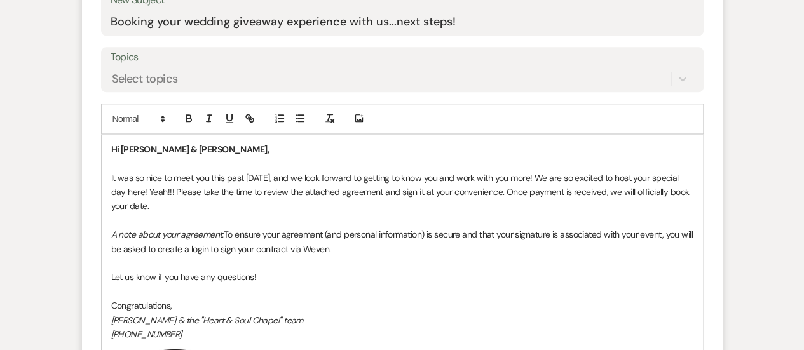
click at [549, 173] on p "It was so nice to meet you this past [DATE], and we look forward to getting to …" at bounding box center [402, 192] width 582 height 43
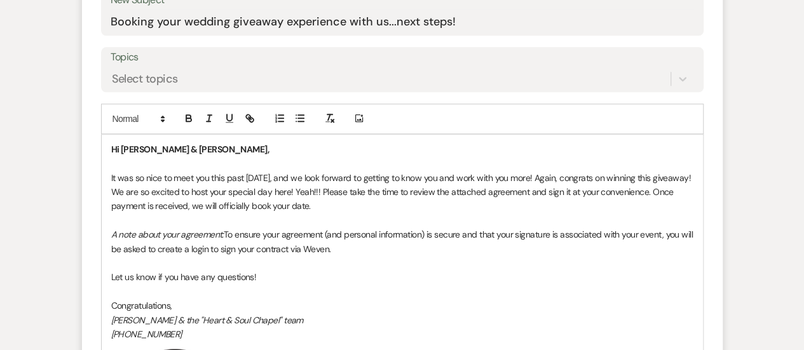
click at [335, 191] on p "It was so nice to meet you this past [DATE], and we look forward to getting to …" at bounding box center [402, 192] width 582 height 43
click at [418, 202] on p "It was so nice to meet you this past [DATE], and we look forward to getting to …" at bounding box center [402, 192] width 582 height 43
click at [211, 202] on p "It was so nice to meet you this past [DATE], and we look forward to getting to …" at bounding box center [402, 192] width 582 height 43
click at [287, 199] on p "It was so nice to meet you this past [DATE], and we look forward to getting to …" at bounding box center [402, 192] width 582 height 43
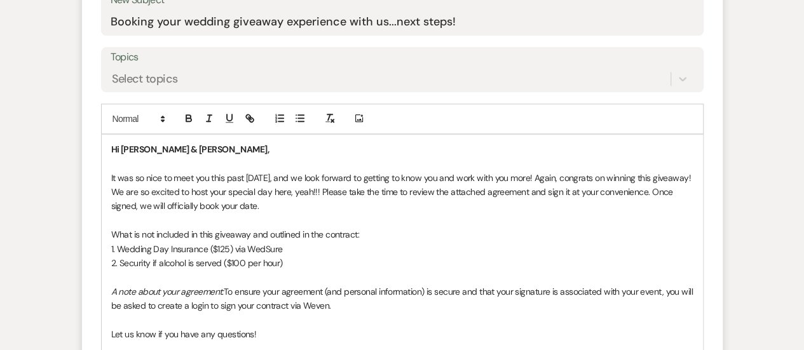
click at [291, 261] on p "2. Security if alcohol is served ($100 per hour)" at bounding box center [402, 263] width 582 height 14
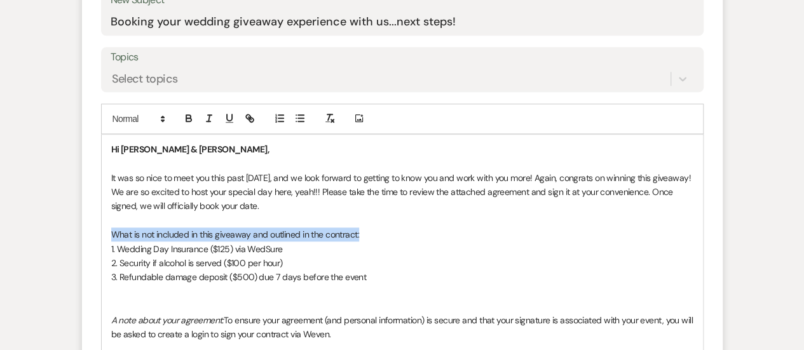
drag, startPoint x: 364, startPoint y: 231, endPoint x: 99, endPoint y: 231, distance: 265.7
click at [99, 231] on form "New Message X Draft saved! Recipients* Event Contacts ( [PERSON_NAME] Post ) In…" at bounding box center [402, 234] width 641 height 831
click at [233, 113] on icon "button" at bounding box center [229, 118] width 11 height 11
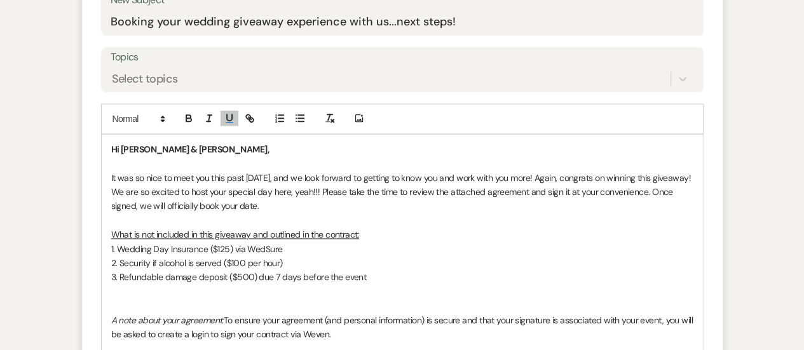
click at [420, 224] on p at bounding box center [402, 221] width 582 height 14
click at [559, 189] on p "It was so nice to meet you this past [DATE], and we look forward to getting to …" at bounding box center [402, 192] width 582 height 43
click at [434, 247] on p "1. Wedding Day Insurance ($125) via WedSure" at bounding box center [402, 249] width 582 height 14
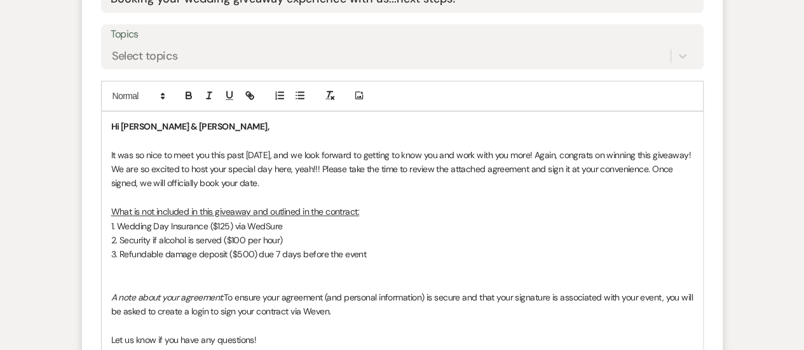
scroll to position [701, 0]
click at [382, 253] on p "3. Refundable damage deposit ($500) due 7 days before the event" at bounding box center [402, 254] width 582 height 14
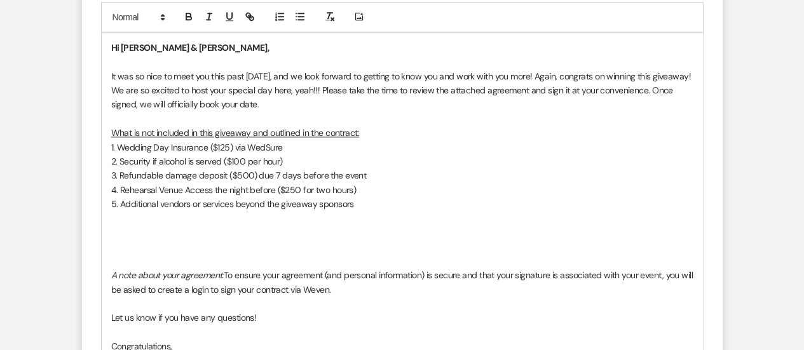
scroll to position [782, 0]
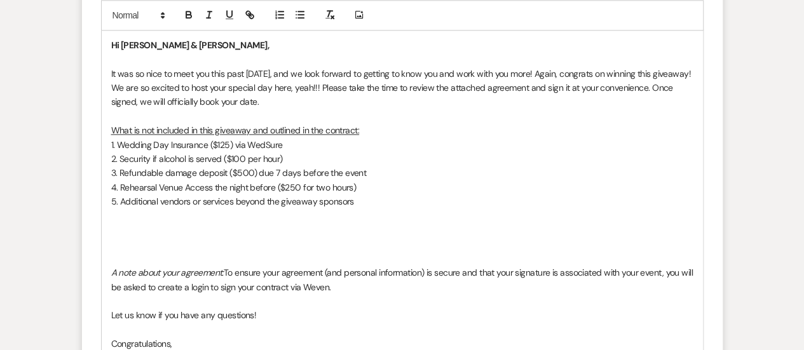
click at [146, 246] on p at bounding box center [402, 244] width 582 height 14
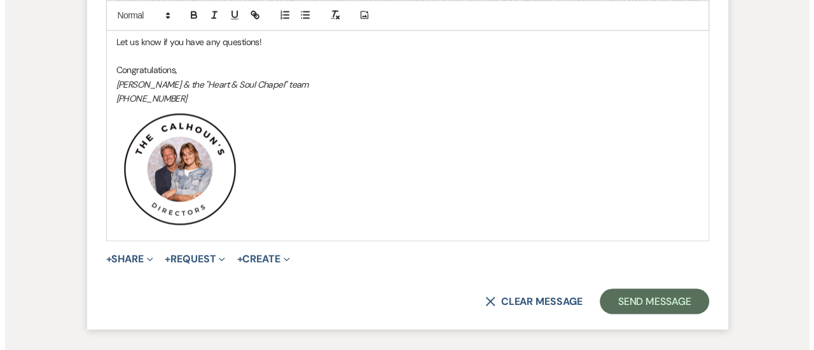
scroll to position [1050, 0]
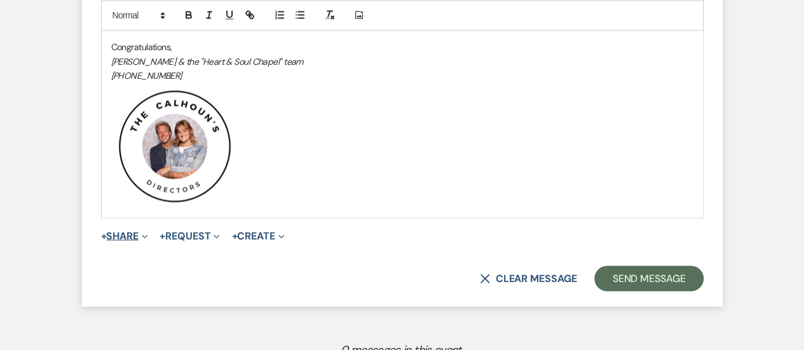
click at [142, 229] on span "Expand" at bounding box center [144, 235] width 10 height 13
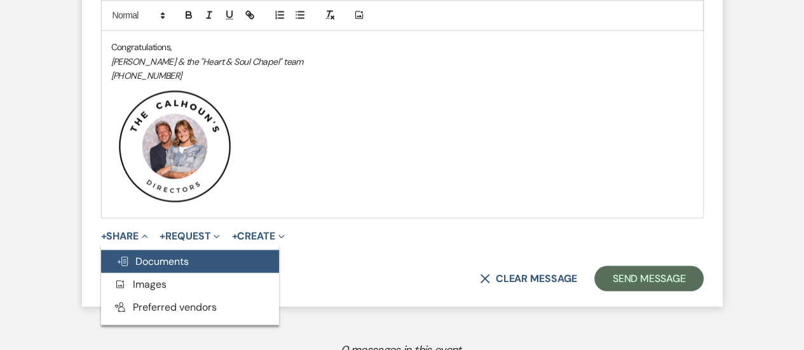
click at [154, 255] on span "Doc Upload Documents" at bounding box center [152, 260] width 72 height 13
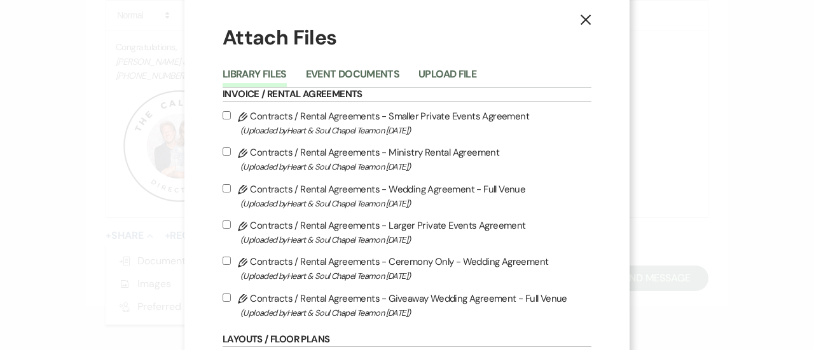
scroll to position [14, 0]
click at [365, 70] on button "Event Documents" at bounding box center [352, 79] width 93 height 18
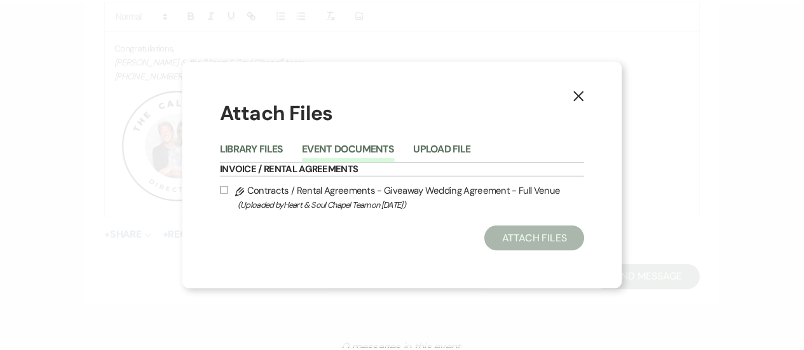
scroll to position [0, 0]
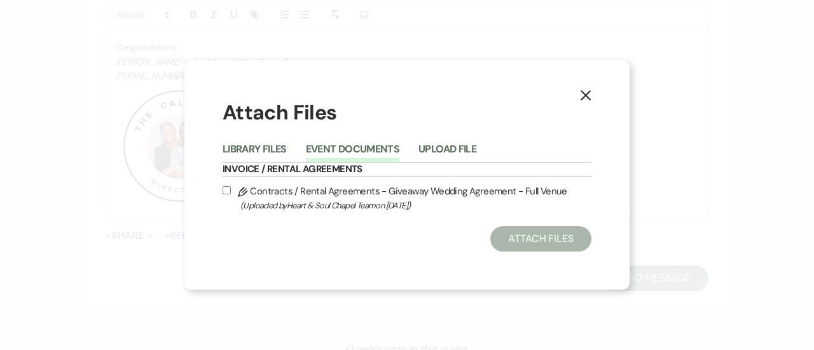
click at [413, 198] on label "Pencil Contracts / Rental Agreements - Giveaway Wedding Agreement - Full Venue …" at bounding box center [407, 198] width 369 height 30
click at [231, 195] on input "Pencil Contracts / Rental Agreements - Giveaway Wedding Agreement - Full Venue …" at bounding box center [227, 190] width 8 height 8
checkbox input "true"
click at [530, 237] on button "Attach Files" at bounding box center [540, 238] width 101 height 25
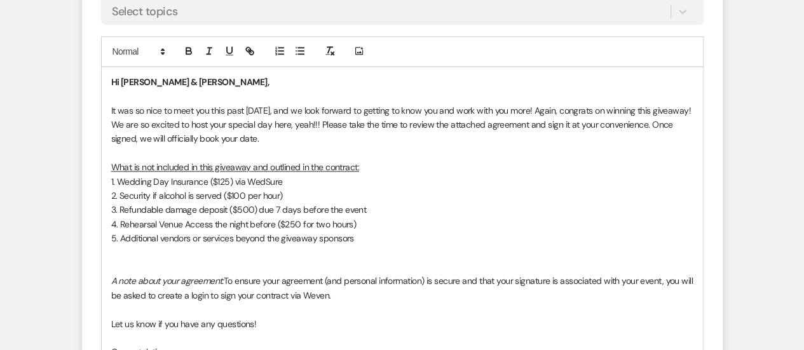
scroll to position [753, 0]
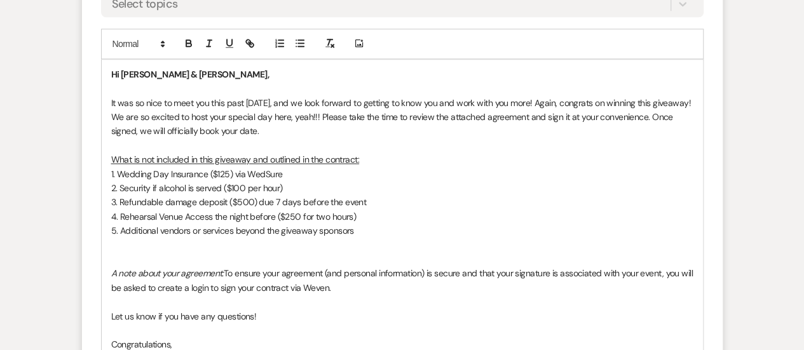
click at [296, 172] on p "1. Wedding Day Insurance ($125) via WedSure" at bounding box center [402, 174] width 582 height 14
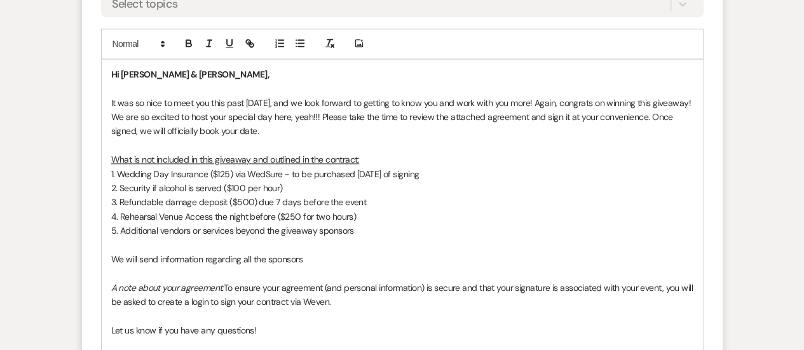
click at [298, 129] on p "It was so nice to meet you this past [DATE], and we look forward to getting to …" at bounding box center [402, 117] width 582 height 43
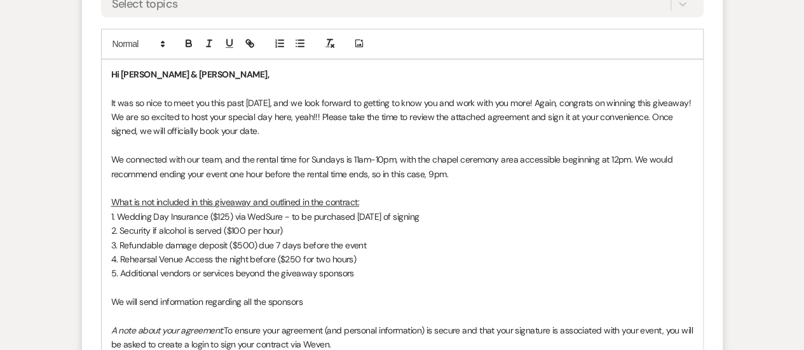
click at [236, 155] on p "We connected with our team, and the rental time for Sundays is 11am-10pm, with …" at bounding box center [402, 167] width 582 height 29
click at [482, 175] on p "We connected with our team, and confirmed the rental time for Sundays is 11am-1…" at bounding box center [402, 167] width 582 height 29
click at [483, 174] on p "We connected with our team, and confirmed the rental time for Sundays is 11am-1…" at bounding box center [402, 167] width 582 height 29
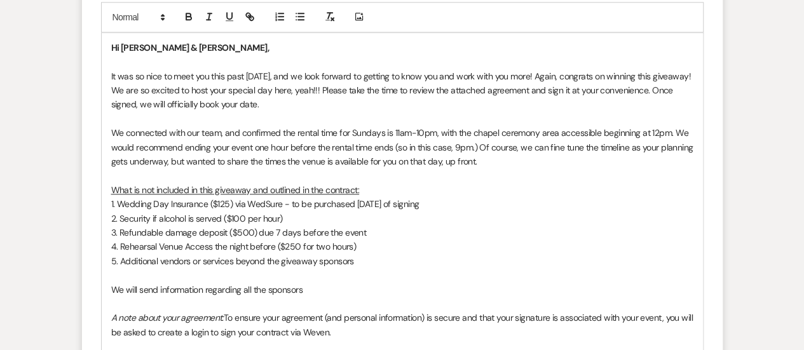
scroll to position [812, 0]
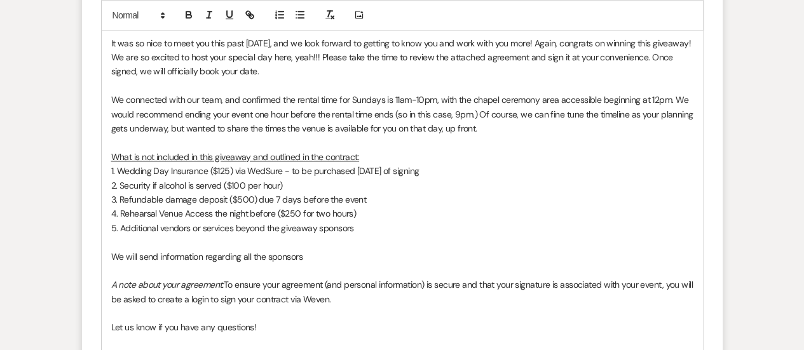
click at [312, 260] on p "We will send information regarding all the sponsors" at bounding box center [402, 257] width 582 height 14
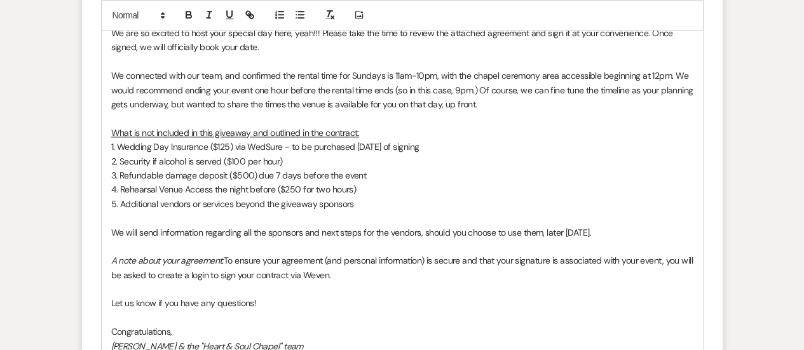
scroll to position [839, 0]
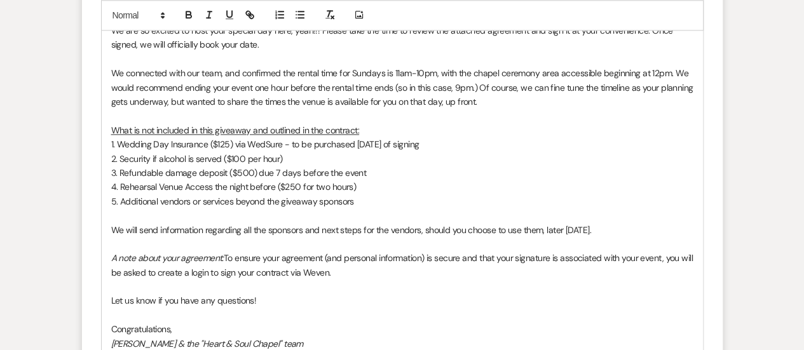
drag, startPoint x: 362, startPoint y: 270, endPoint x: 224, endPoint y: 257, distance: 139.2
click at [224, 257] on p "A note about your agreement: To ensure your agreement (and personal information…" at bounding box center [402, 265] width 582 height 29
click at [211, 16] on icon "button" at bounding box center [208, 14] width 11 height 11
click at [267, 237] on p at bounding box center [402, 244] width 582 height 14
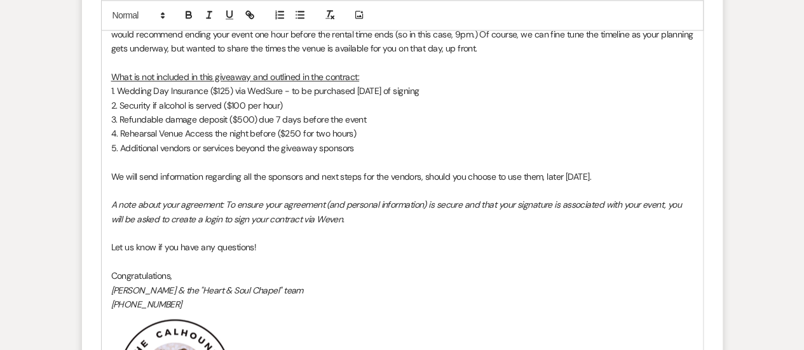
scroll to position [894, 0]
click at [250, 247] on p "Let us know if you have any questions!" at bounding box center [402, 246] width 582 height 14
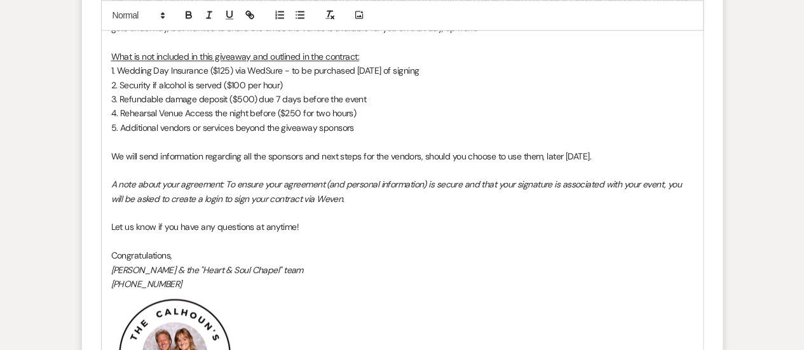
scroll to position [918, 0]
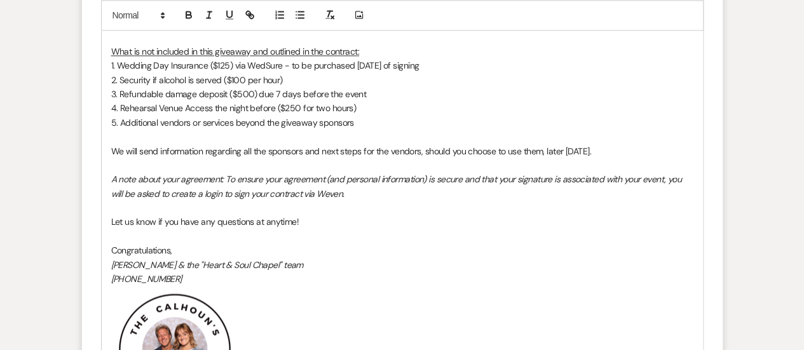
click at [115, 243] on p "Congratulations," at bounding box center [402, 250] width 582 height 14
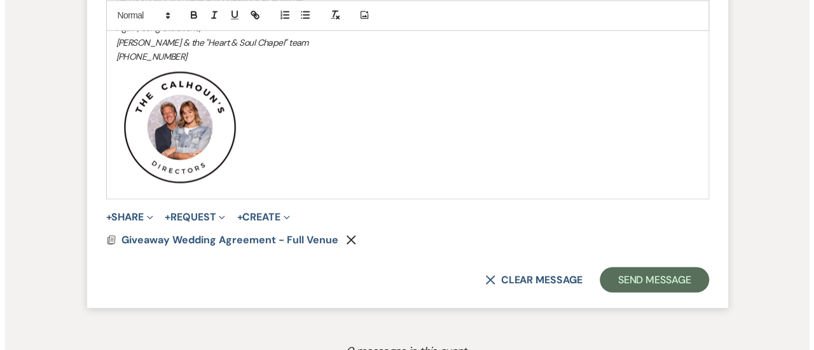
scroll to position [1142, 0]
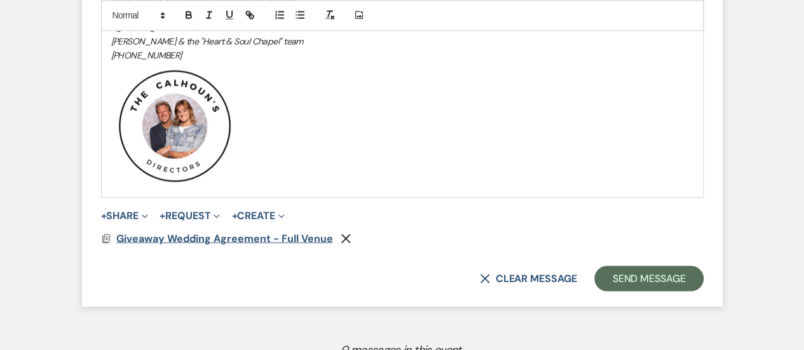
click at [163, 234] on span "Giveaway Wedding Agreement - Full Venue" at bounding box center [224, 237] width 217 height 13
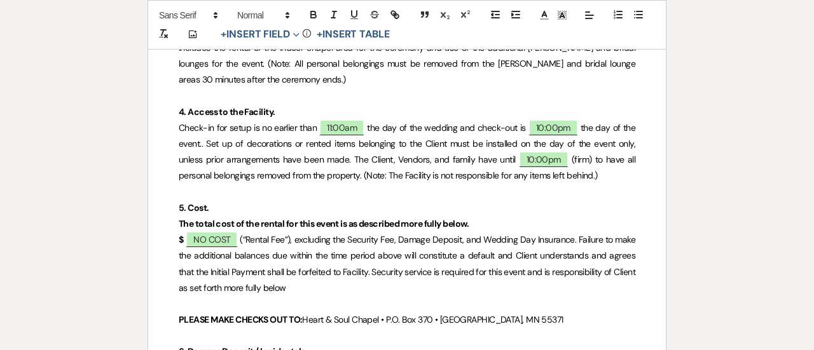
scroll to position [579, 0]
click at [461, 123] on span "the day of the wedding and check-out is" at bounding box center [446, 128] width 159 height 11
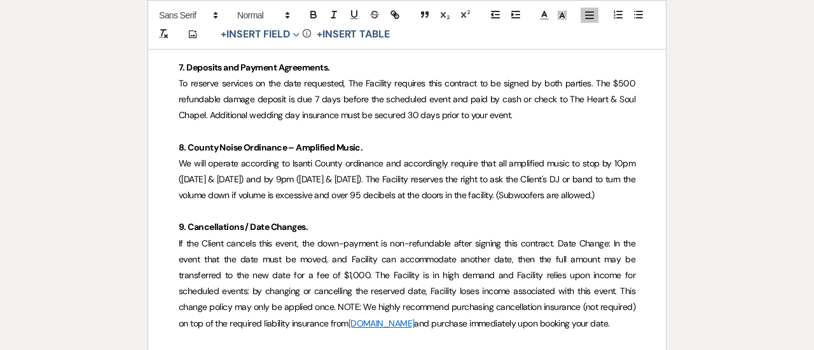
scroll to position [963, 0]
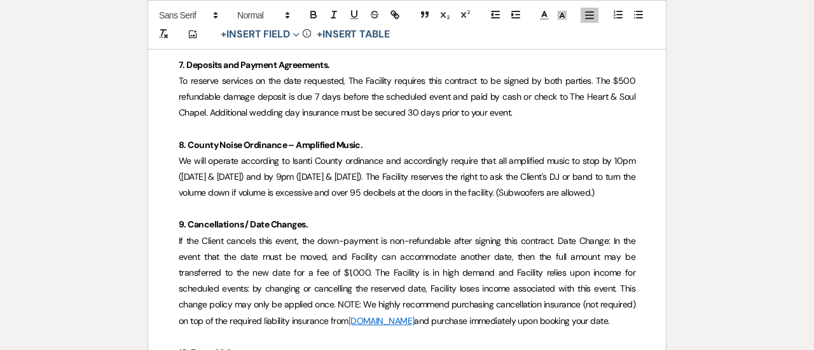
click at [424, 109] on span "To reserve services on the date requested, The Facility requires this contract …" at bounding box center [408, 96] width 458 height 43
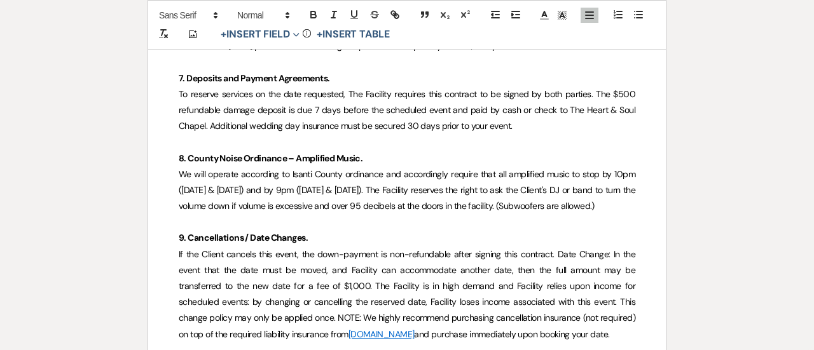
scroll to position [949, 0]
click at [464, 127] on span "To reserve services on the date requested, The Facility requires this contract …" at bounding box center [408, 110] width 458 height 43
click at [524, 233] on p "9. Cancellations / Date Changes." at bounding box center [407, 239] width 456 height 16
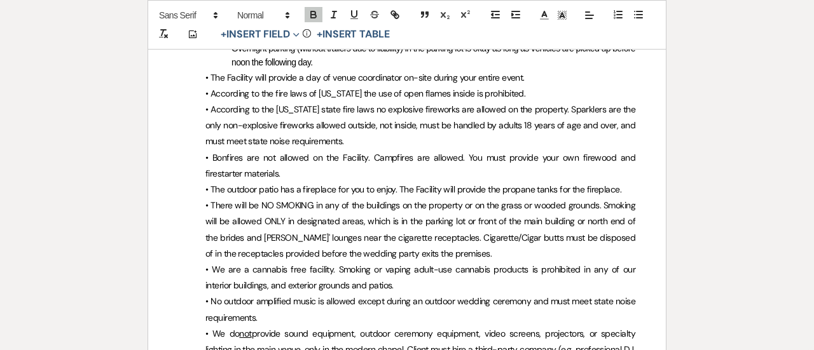
scroll to position [2803, 0]
click at [345, 151] on p "• Bonfires are not allowed on the Facility. Campfires are allowed. You must pro…" at bounding box center [407, 167] width 456 height 32
drag, startPoint x: 228, startPoint y: 128, endPoint x: 445, endPoint y: 128, distance: 216.8
click at [445, 151] on p "• Bonfires are not allowed on the Facility. Campfires are allowed. You must pro…" at bounding box center [407, 167] width 456 height 32
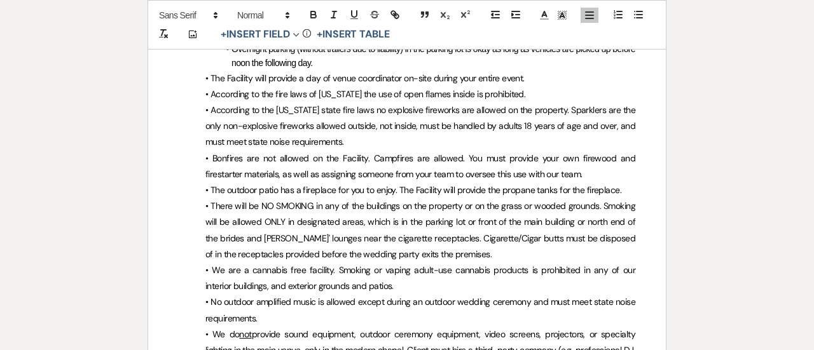
click at [491, 153] on span "• Bonfires are not allowed on the Facility. Campfires are allowed. You must pro…" at bounding box center [421, 166] width 432 height 27
click at [467, 153] on span "• Bonfires are not allowed on the Facility. Campfires are allowed. You must pro…" at bounding box center [421, 166] width 432 height 27
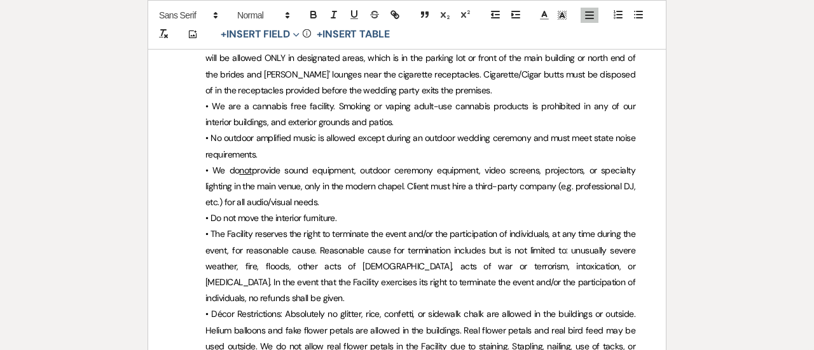
scroll to position [2968, 0]
click at [463, 164] on span "provide sound equipment, outdoor ceremony equipment, video screens, projectors,…" at bounding box center [421, 185] width 432 height 43
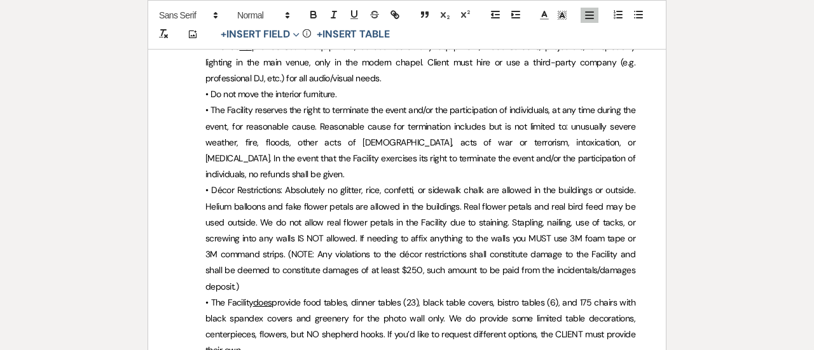
scroll to position [3100, 0]
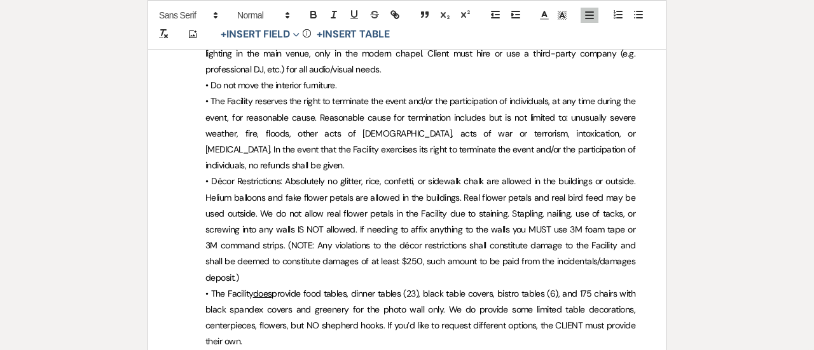
click at [354, 175] on span "• Décor Restrictions: Absolutely no glitter, rice, confetti, or sidewalk chalk …" at bounding box center [421, 228] width 432 height 107
click at [303, 175] on span "• Décor Restrictions: Absolutely no glitter, rice, confetti, or sidewalk chalk …" at bounding box center [421, 228] width 432 height 107
click at [401, 210] on span "• Décor Restrictions: Absolutely no glitter, rice, confetti, or sidewalk chalk …" at bounding box center [421, 228] width 432 height 107
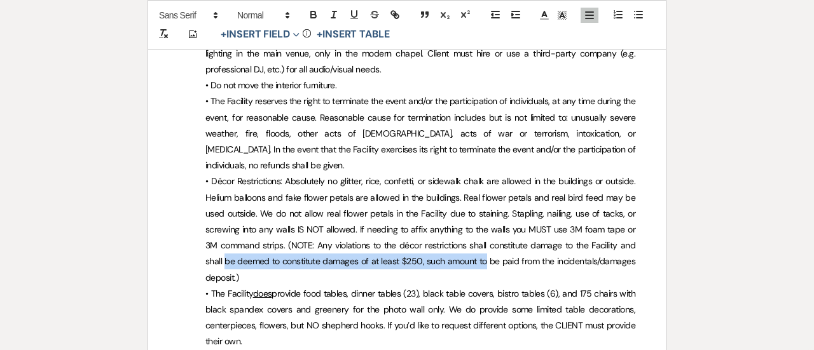
drag, startPoint x: 481, startPoint y: 214, endPoint x: 203, endPoint y: 210, distance: 277.2
click at [203, 210] on p "• Décor Restrictions: Absolutely no glitter, rice, confetti, or sidewalk chalk …" at bounding box center [407, 230] width 456 height 112
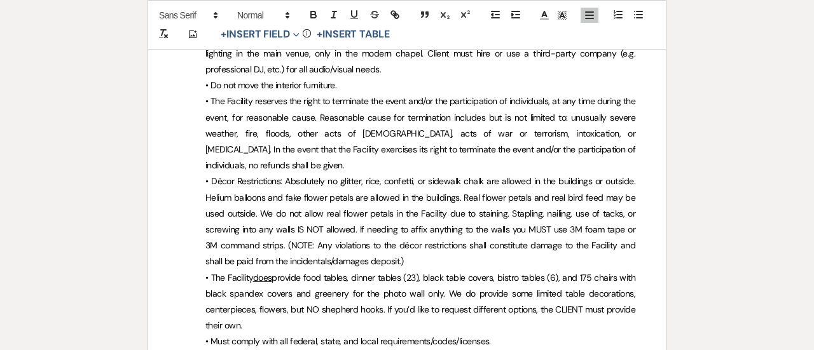
click at [229, 212] on span "• Décor Restrictions: Absolutely no glitter, rice, confetti, or sidewalk chalk …" at bounding box center [421, 221] width 432 height 92
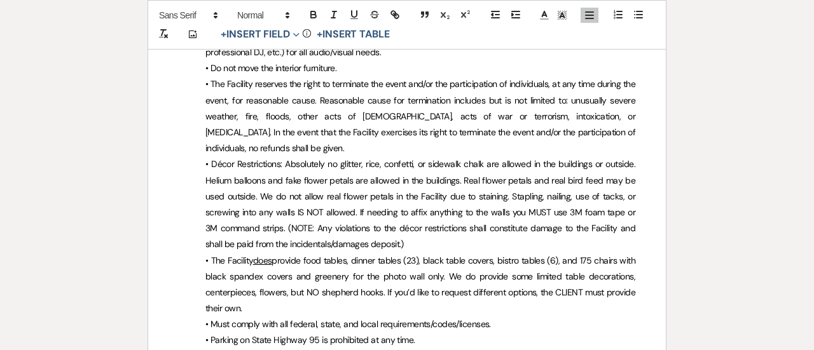
scroll to position [3122, 0]
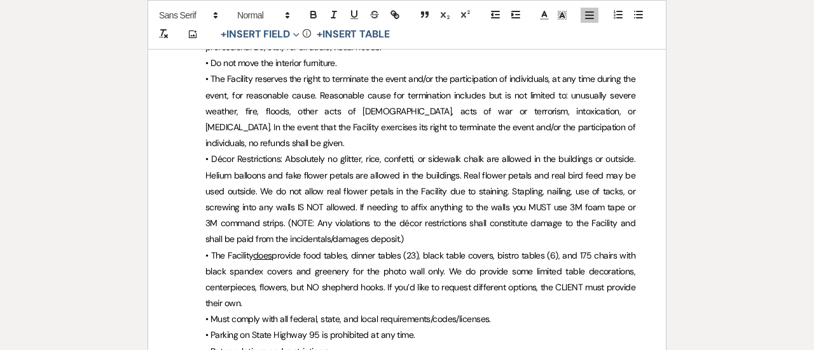
click at [409, 250] on span "provide food tables, dinner tables (23), black table covers, bistro tables (6),…" at bounding box center [421, 280] width 432 height 60
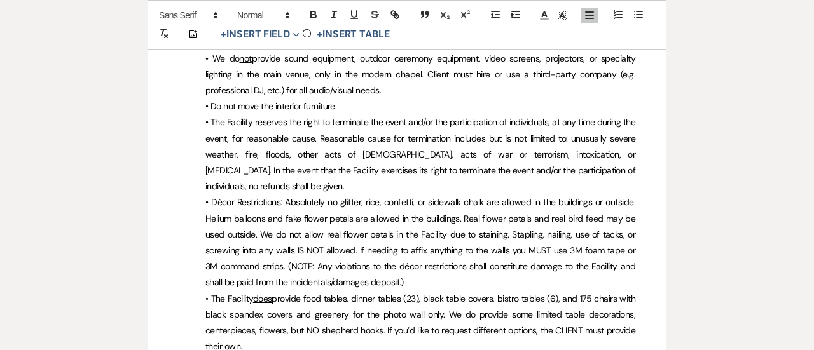
scroll to position [3081, 0]
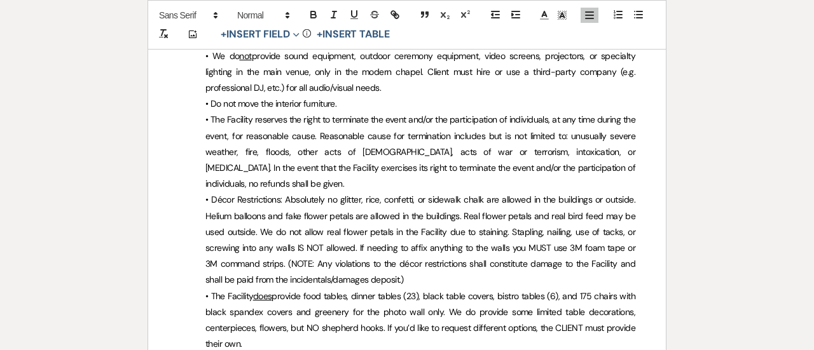
click at [299, 194] on span "• Décor Restrictions: Absolutely no glitter, rice, confetti, or sidewalk chalk …" at bounding box center [421, 240] width 432 height 92
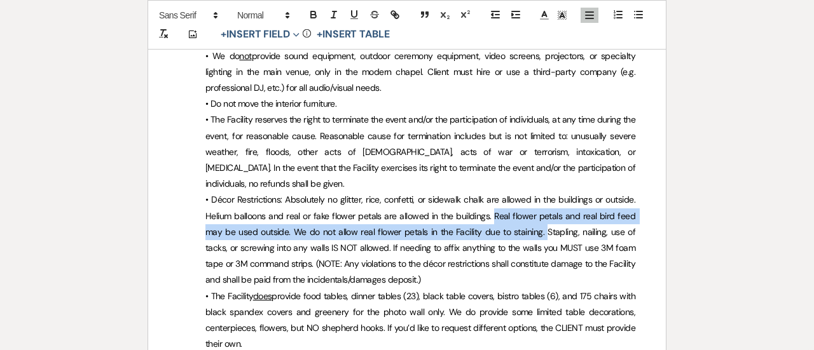
drag, startPoint x: 482, startPoint y: 167, endPoint x: 515, endPoint y: 184, distance: 37.2
click at [515, 194] on span "• Décor Restrictions: Absolutely no glitter, rice, confetti, or sidewalk chalk …" at bounding box center [421, 240] width 432 height 92
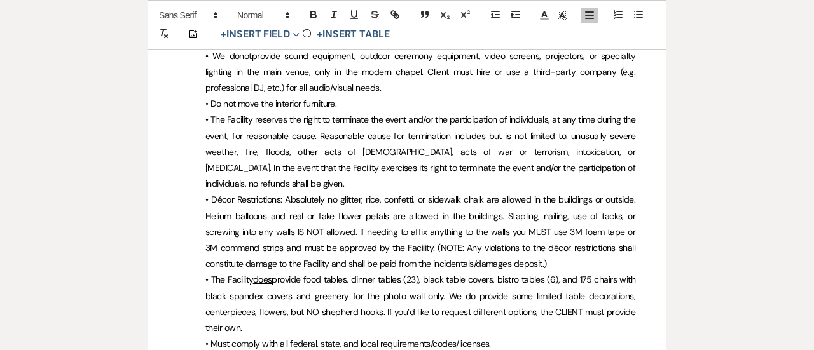
click at [478, 194] on span "• Décor Restrictions: Absolutely no glitter, rice, confetti, or sidewalk chalk …" at bounding box center [421, 232] width 432 height 76
click at [484, 194] on span "• Décor Restrictions: Absolutely no glitter, rice, confetti, or sidewalk chalk …" at bounding box center [421, 232] width 432 height 76
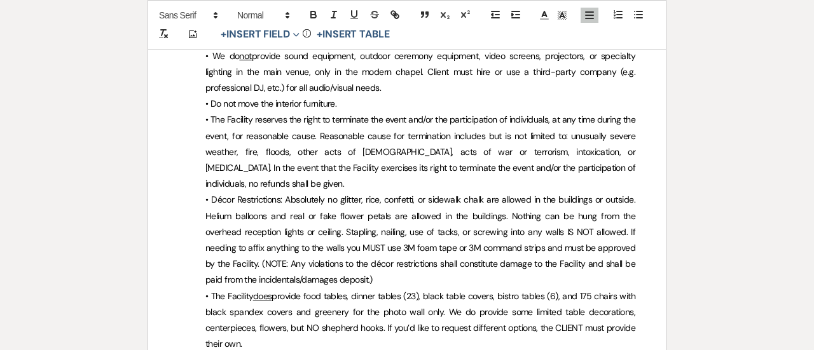
click at [430, 206] on p "• Décor Restrictions: Absolutely no glitter, rice, confetti, or sidewalk chalk …" at bounding box center [407, 240] width 456 height 96
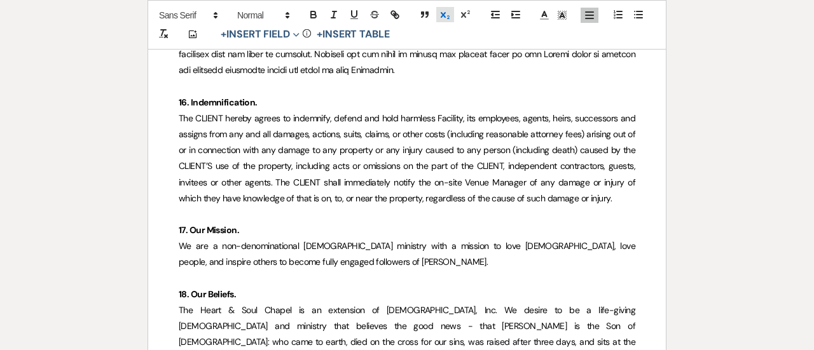
scroll to position [2176, 0]
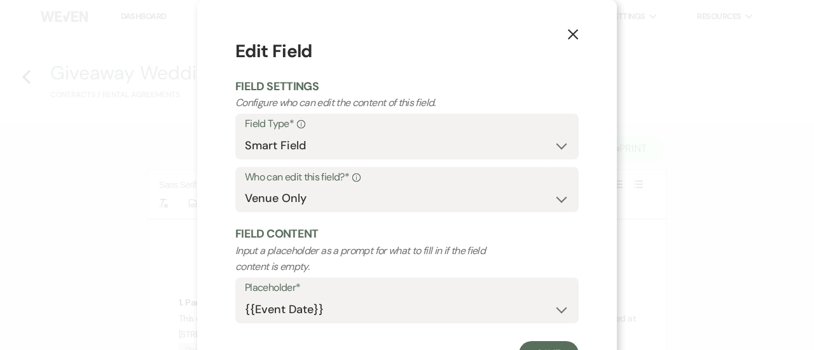
select select "smartCustomField"
select select "owner"
select select "{{eventDate}}"
click at [568, 36] on use "button" at bounding box center [573, 34] width 10 height 10
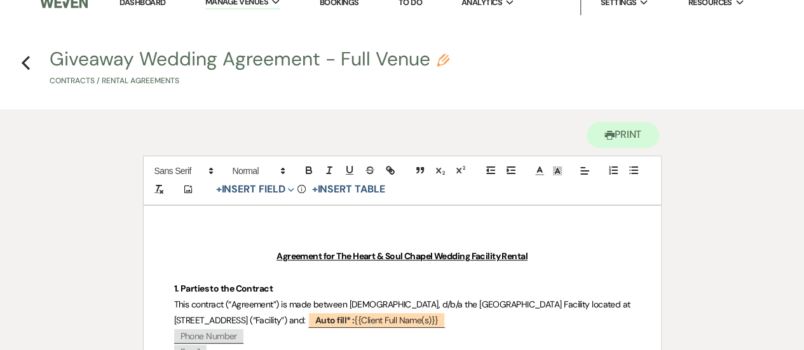
scroll to position [12, 0]
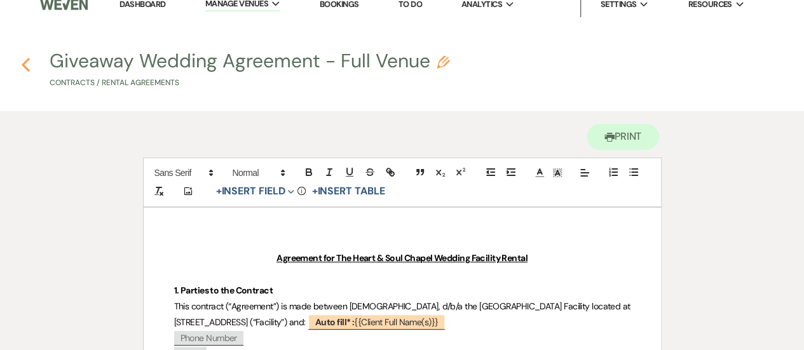
click at [27, 65] on icon "Previous" at bounding box center [26, 64] width 10 height 15
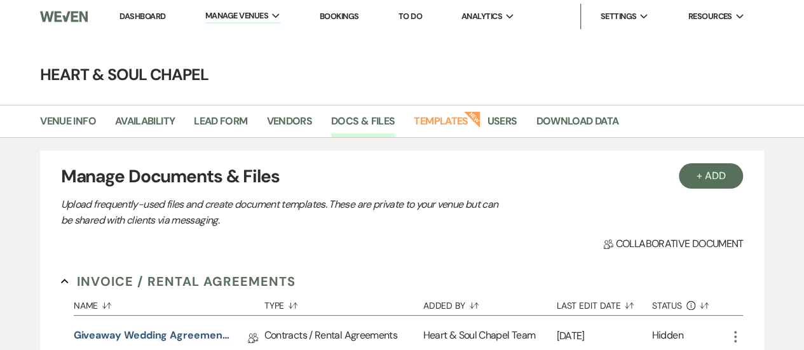
click at [153, 18] on link "Dashboard" at bounding box center [143, 16] width 46 height 11
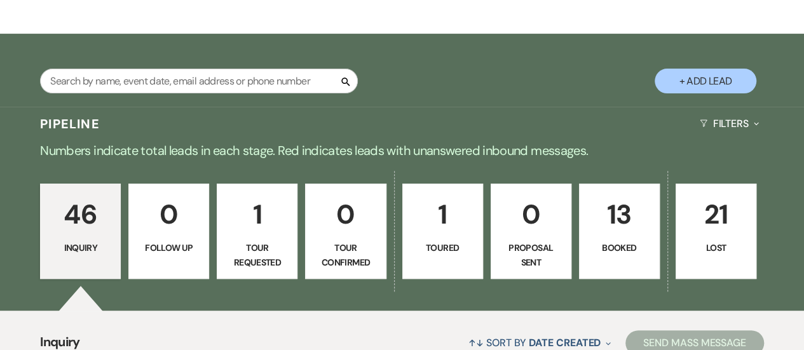
scroll to position [153, 0]
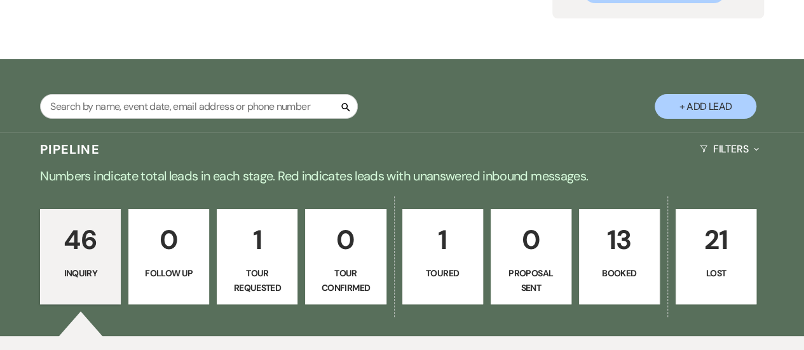
click at [603, 263] on link "13 Booked" at bounding box center [619, 256] width 81 height 95
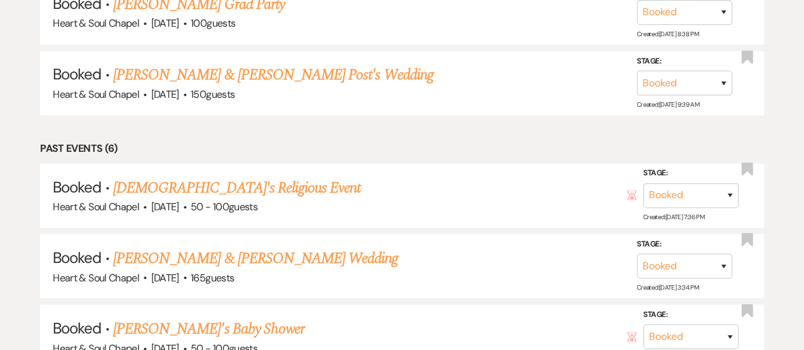
scroll to position [973, 0]
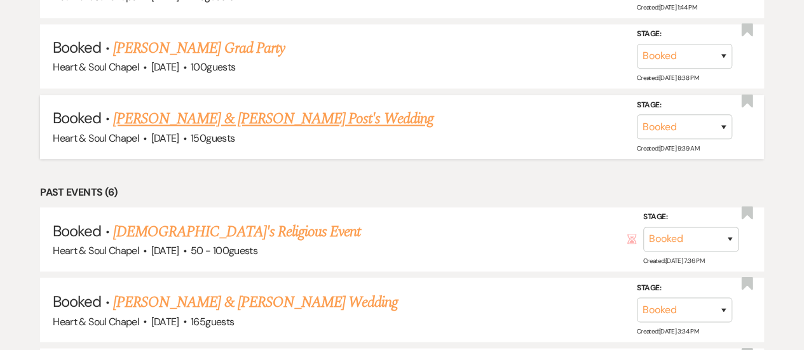
click at [221, 111] on link "[PERSON_NAME] & [PERSON_NAME] Post's Wedding" at bounding box center [273, 118] width 320 height 23
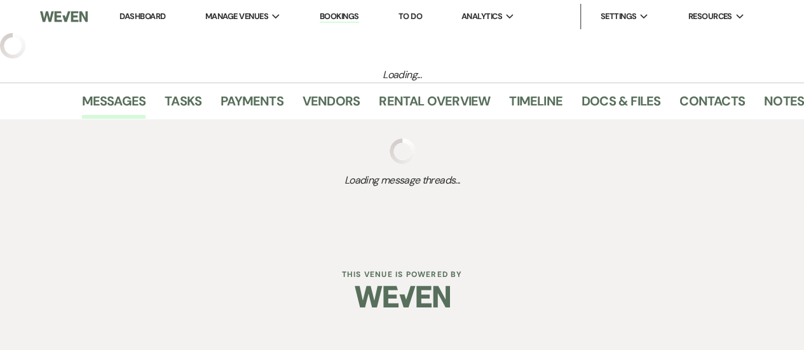
select select "14"
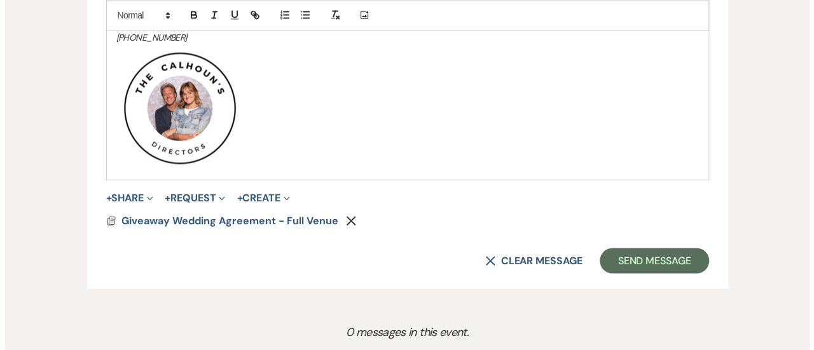
scroll to position [1161, 0]
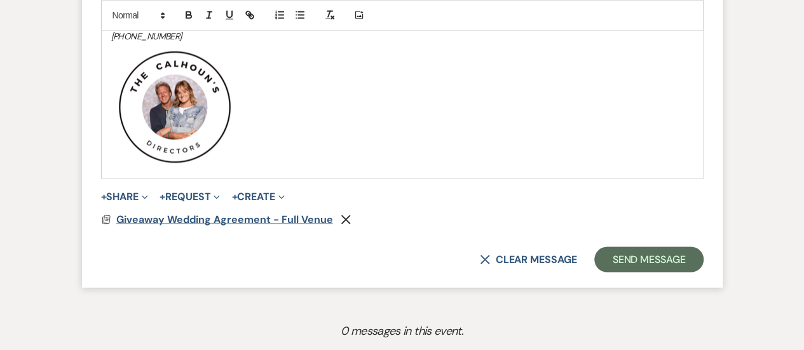
click at [257, 218] on span "Giveaway Wedding Agreement - Full Venue" at bounding box center [224, 218] width 217 height 13
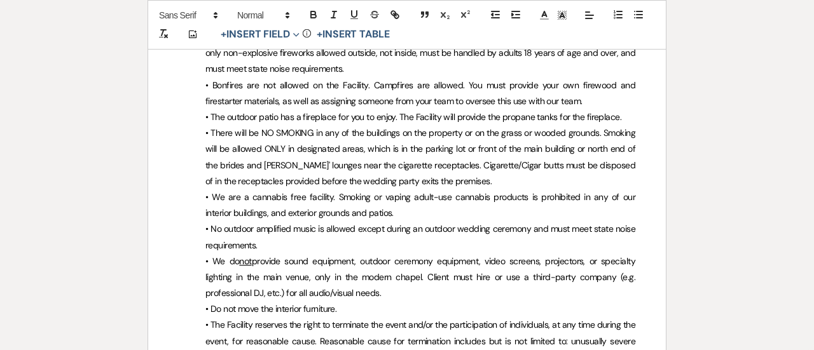
scroll to position [2858, 0]
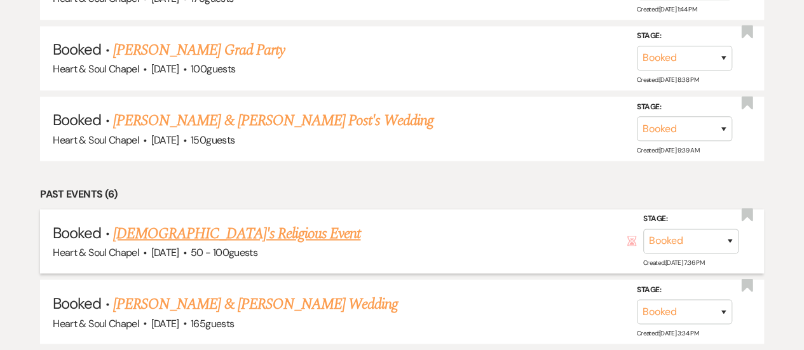
scroll to position [970, 0]
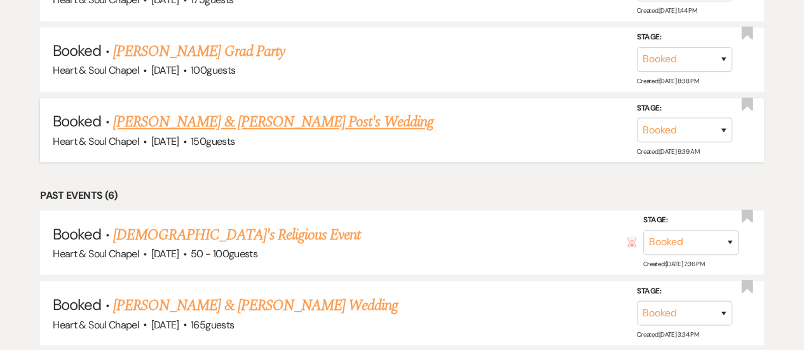
click at [229, 120] on link "[PERSON_NAME] & [PERSON_NAME] Post's Wedding" at bounding box center [273, 122] width 320 height 23
select select "14"
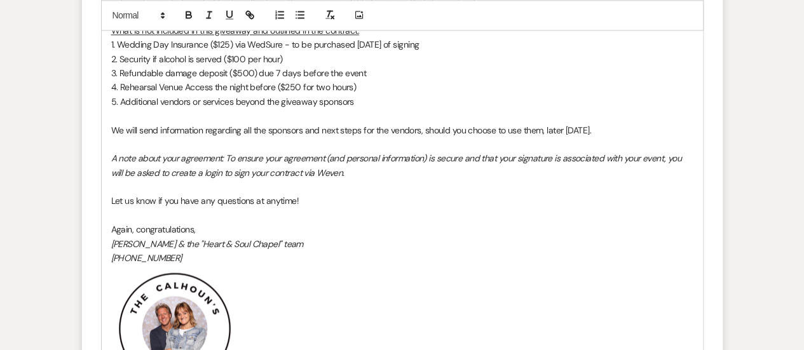
scroll to position [942, 0]
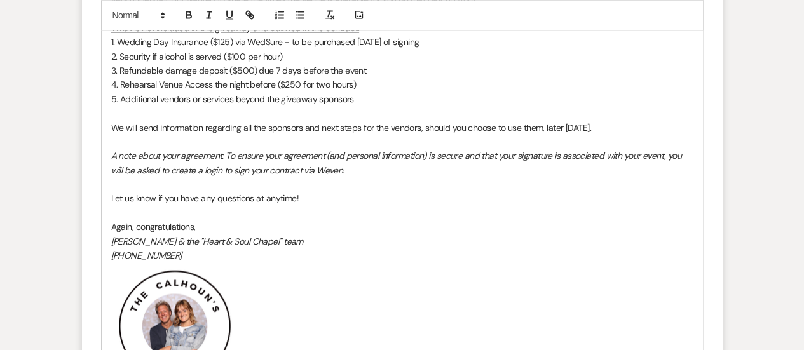
click at [196, 223] on p "Again, congratulations," at bounding box center [402, 227] width 582 height 14
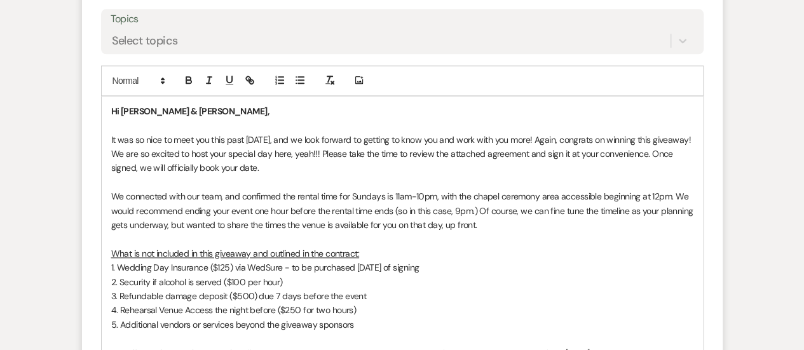
scroll to position [708, 0]
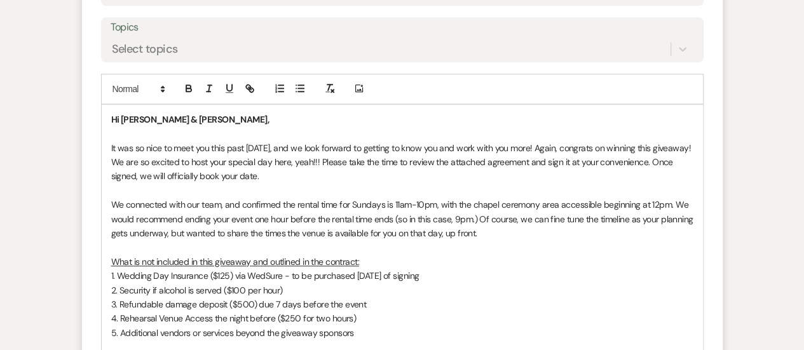
drag, startPoint x: 359, startPoint y: 161, endPoint x: 379, endPoint y: 170, distance: 22.2
click at [379, 170] on p "It was so nice to meet you this past [DATE], and we look forward to getting to …" at bounding box center [402, 162] width 582 height 43
copy p "Please take the time to review the attached agreement and sign it at your conve…"
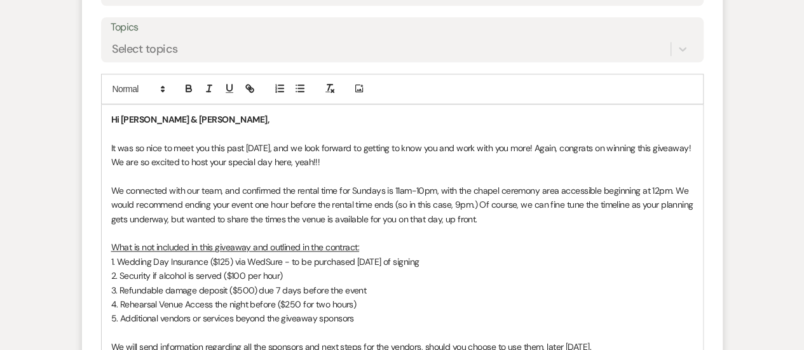
click at [482, 217] on p "We connected with our team, and confirmed the rental time for Sundays is 11am-1…" at bounding box center [402, 205] width 582 height 43
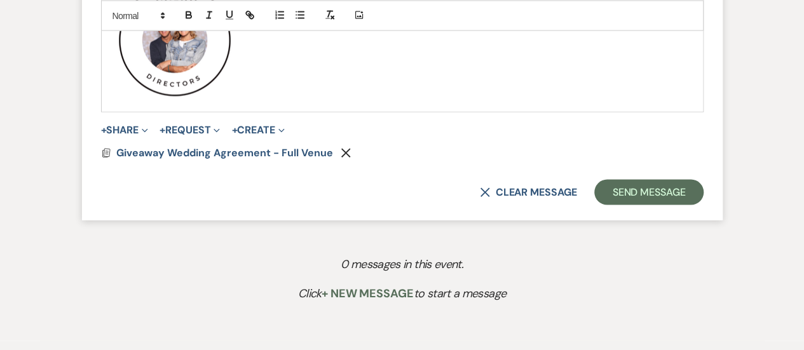
scroll to position [1260, 0]
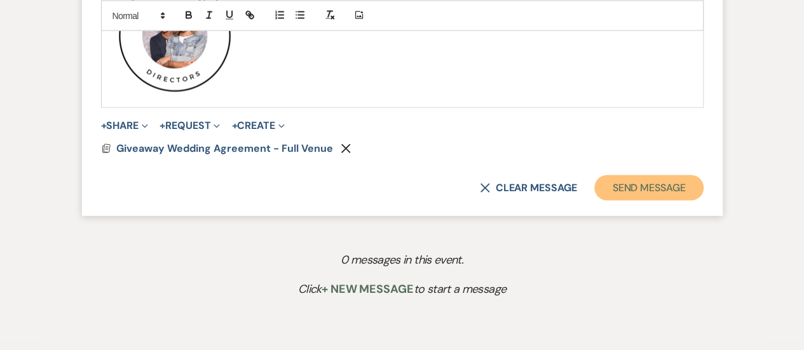
click at [633, 182] on button "Send Message" at bounding box center [648, 187] width 109 height 25
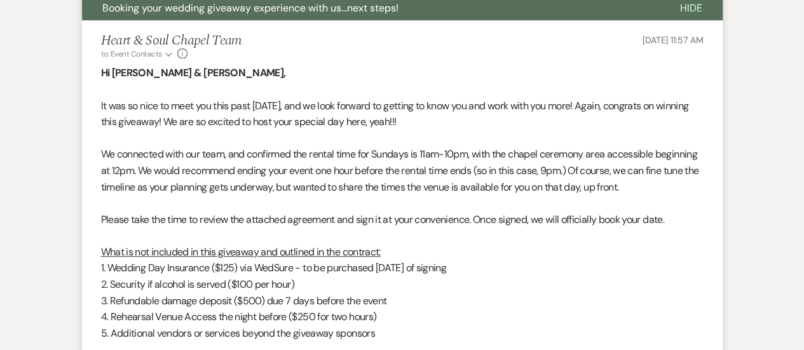
scroll to position [420, 0]
